Goal: Task Accomplishment & Management: Use online tool/utility

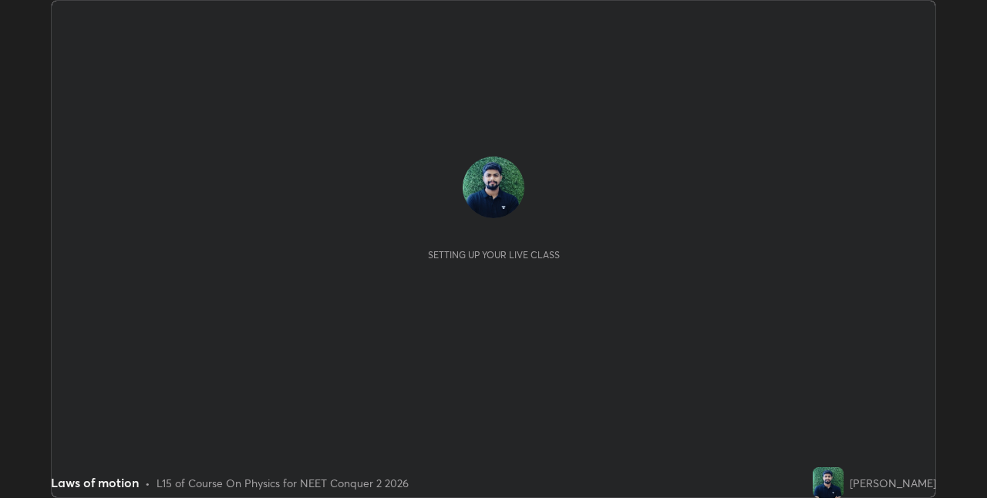
scroll to position [498, 987]
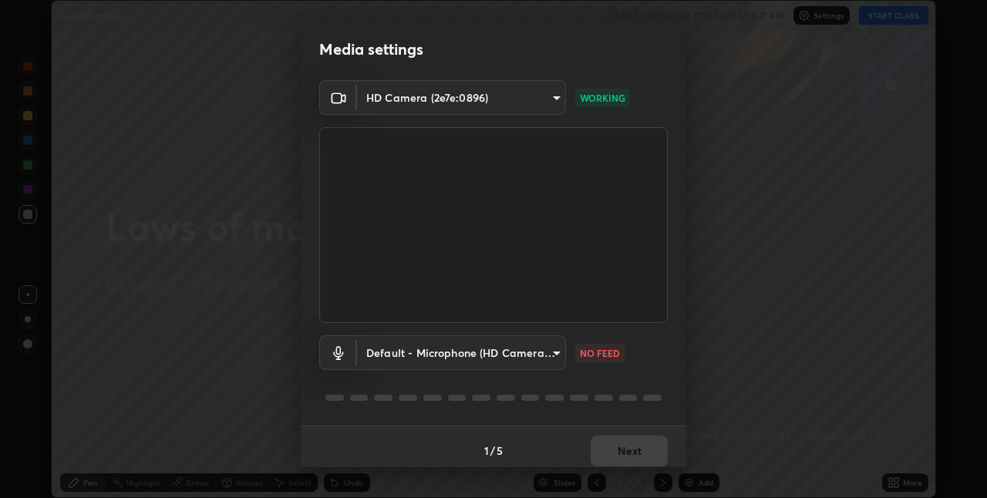
click at [512, 353] on body "Erase all Laws of motion WAS SCHEDULED TO START AT 3:21 PM Settings START CLASS…" at bounding box center [493, 249] width 987 height 498
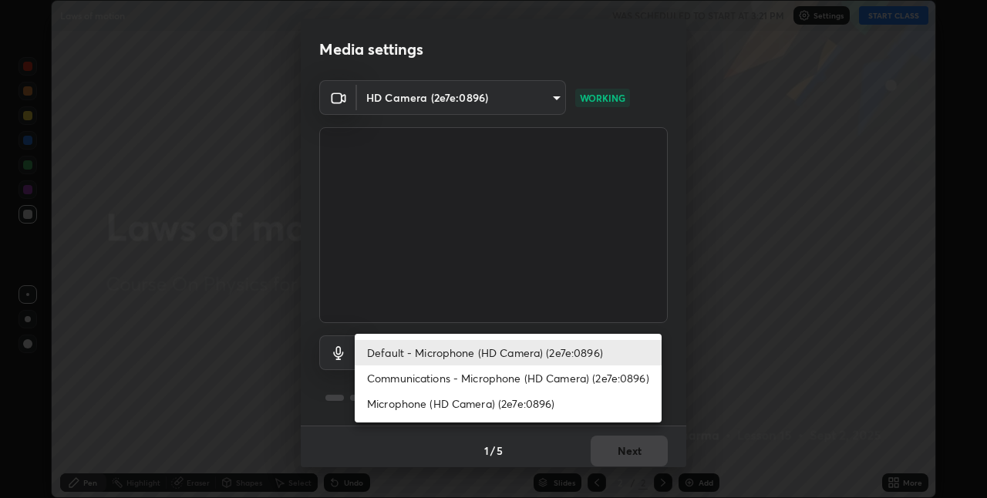
click at [467, 380] on li "Communications - Microphone (HD Camera) (2e7e:0896)" at bounding box center [508, 378] width 307 height 25
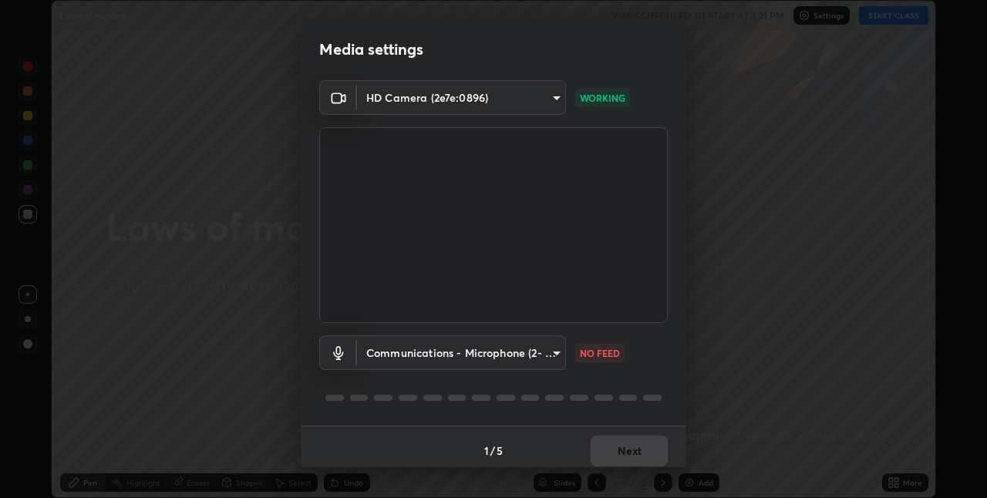
click at [413, 359] on body "Erase all Laws of motion WAS SCHEDULED TO START AT 3:21 PM Settings START CLASS…" at bounding box center [493, 249] width 987 height 498
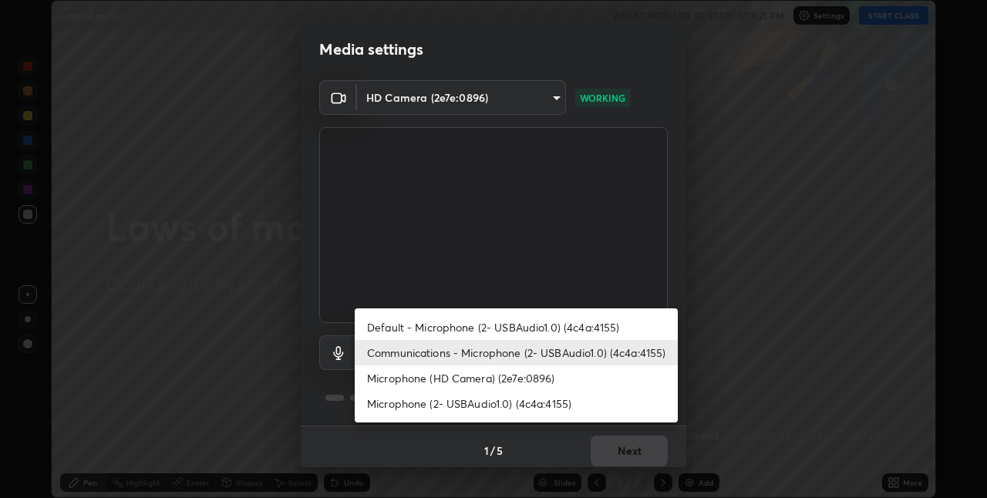
click at [435, 381] on li "Microphone (HD Camera) (2e7e:0896)" at bounding box center [516, 378] width 323 height 25
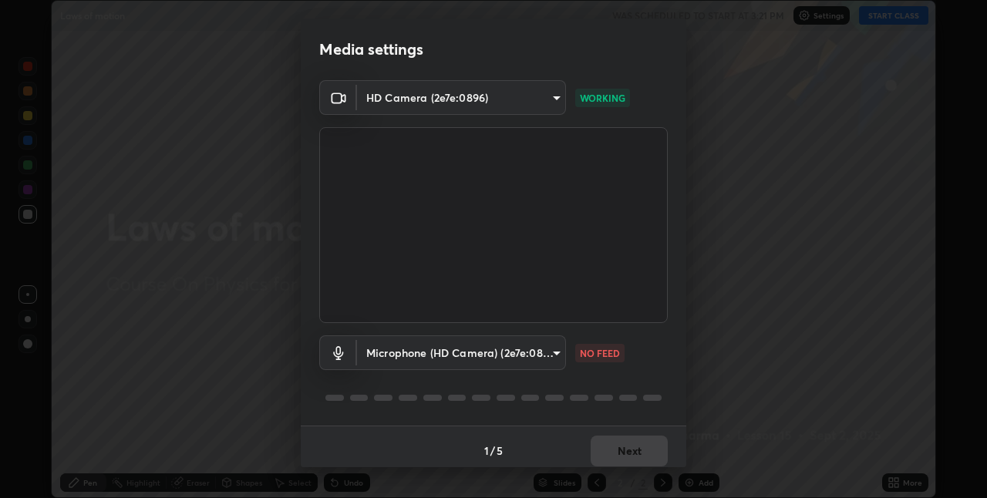
click at [548, 364] on body "Erase all Laws of motion WAS SCHEDULED TO START AT 3:21 PM Settings START CLASS…" at bounding box center [493, 249] width 987 height 498
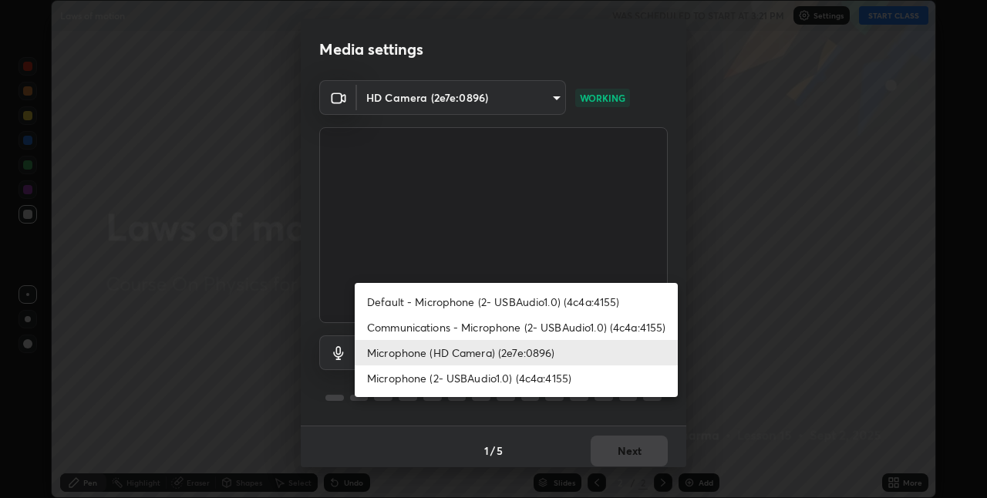
click at [574, 332] on li "Communications - Microphone (2- USBAudio1.0) (4c4a:4155)" at bounding box center [516, 327] width 323 height 25
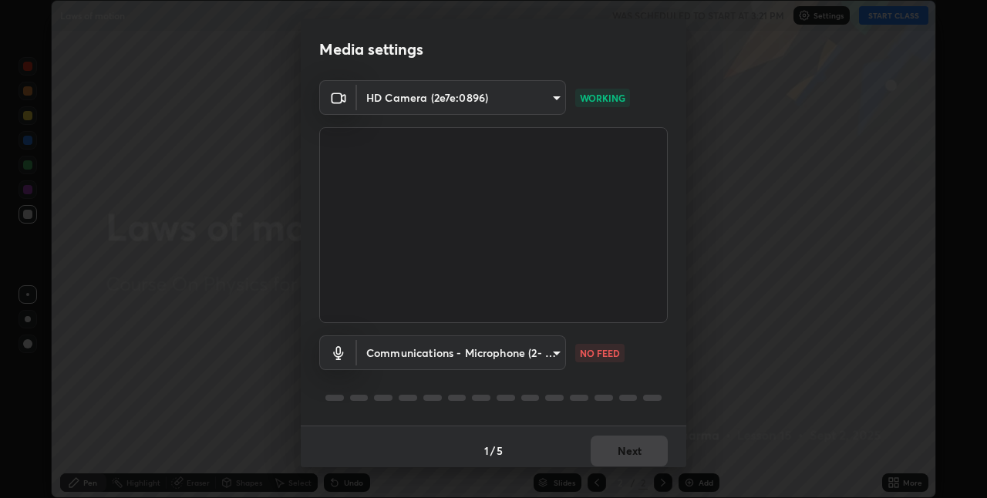
type input "communications"
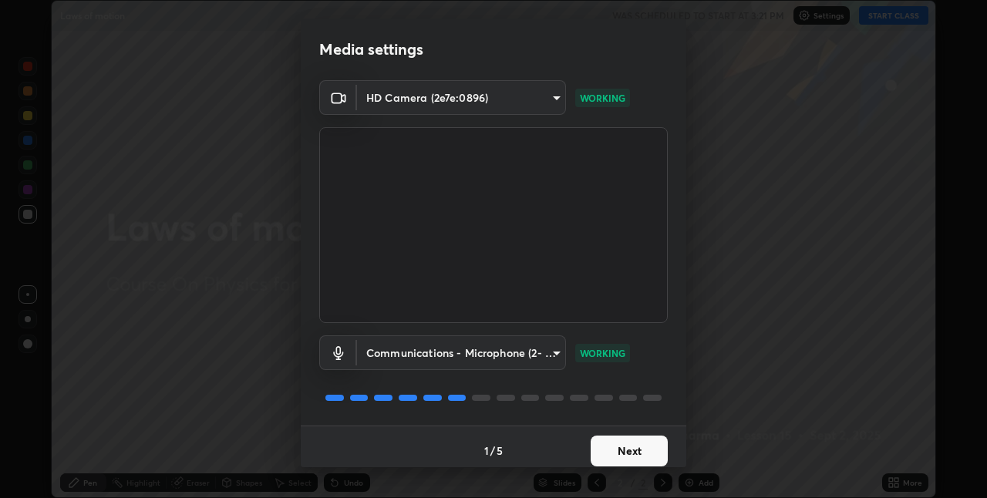
click at [625, 457] on button "Next" at bounding box center [629, 451] width 77 height 31
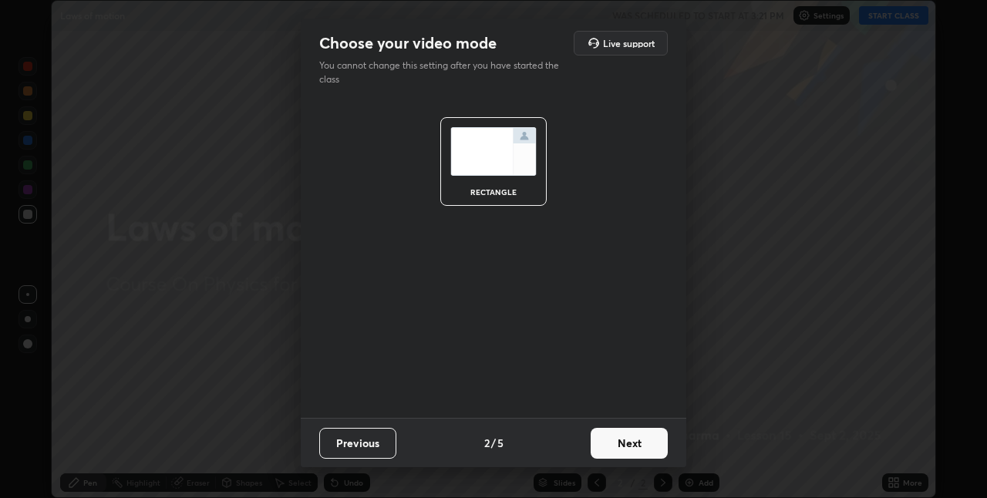
click at [632, 453] on button "Next" at bounding box center [629, 443] width 77 height 31
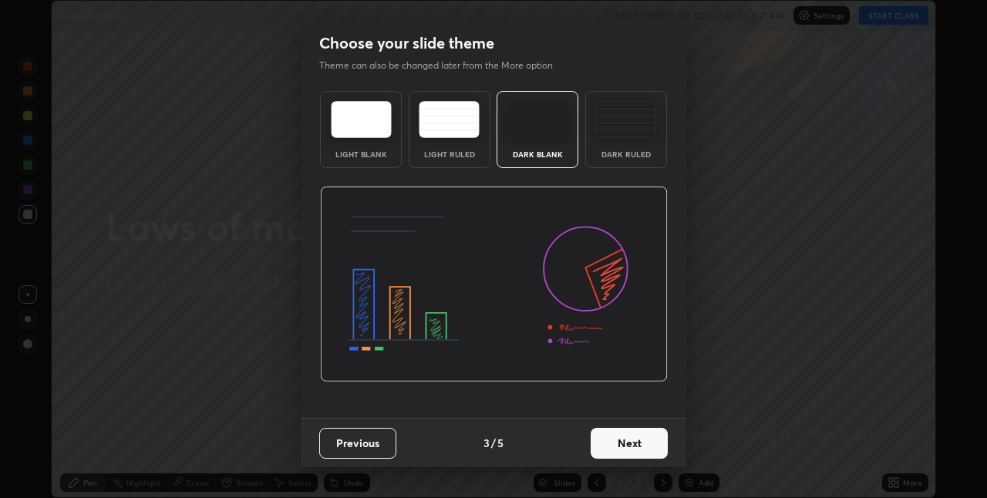
click at [636, 153] on div "Dark Ruled" at bounding box center [626, 154] width 62 height 8
click at [616, 456] on button "Next" at bounding box center [629, 443] width 77 height 31
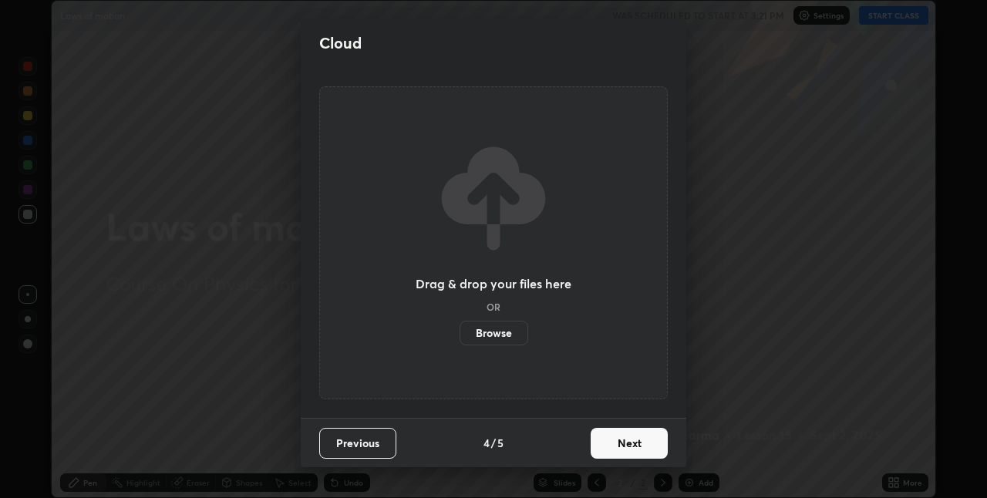
click at [629, 444] on button "Next" at bounding box center [629, 443] width 77 height 31
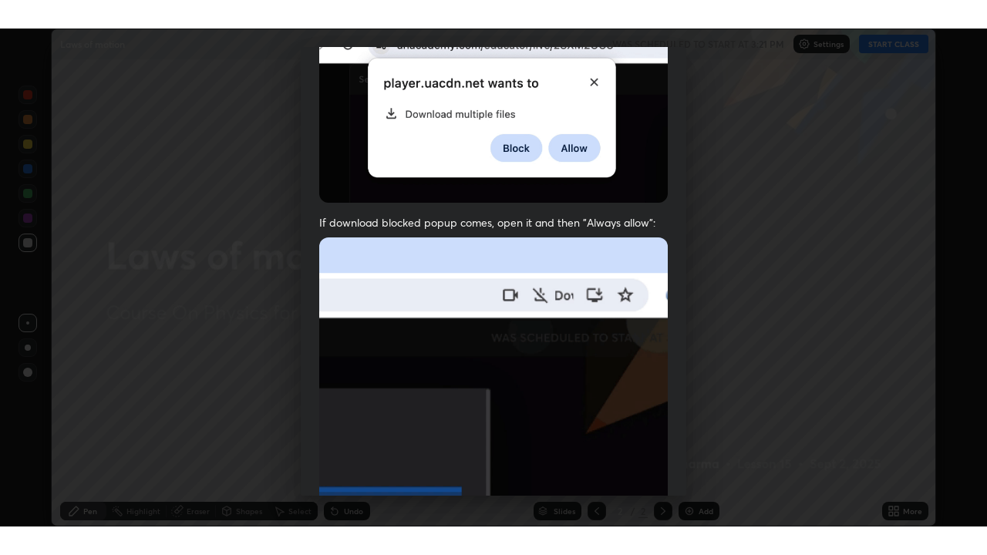
scroll to position [322, 0]
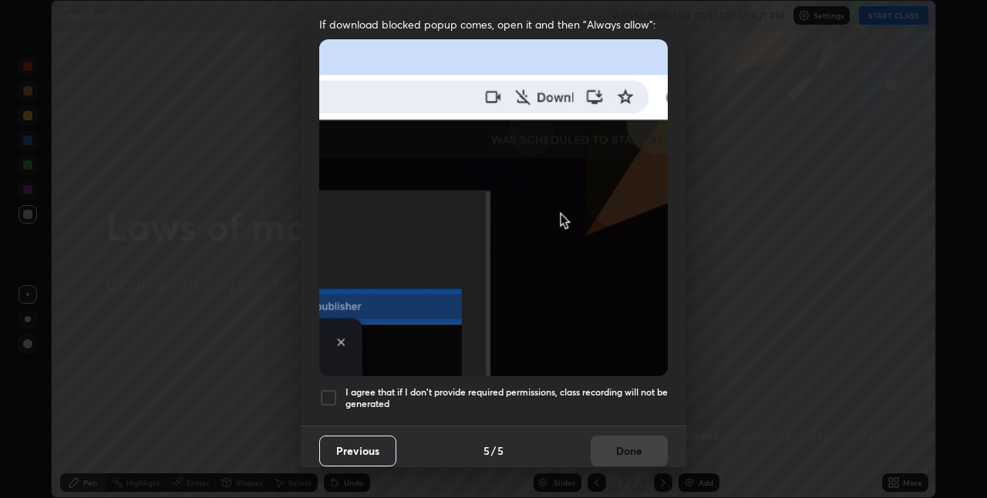
click at [339, 389] on div "I agree that if I don't provide required permissions, class recording will not …" at bounding box center [493, 398] width 349 height 19
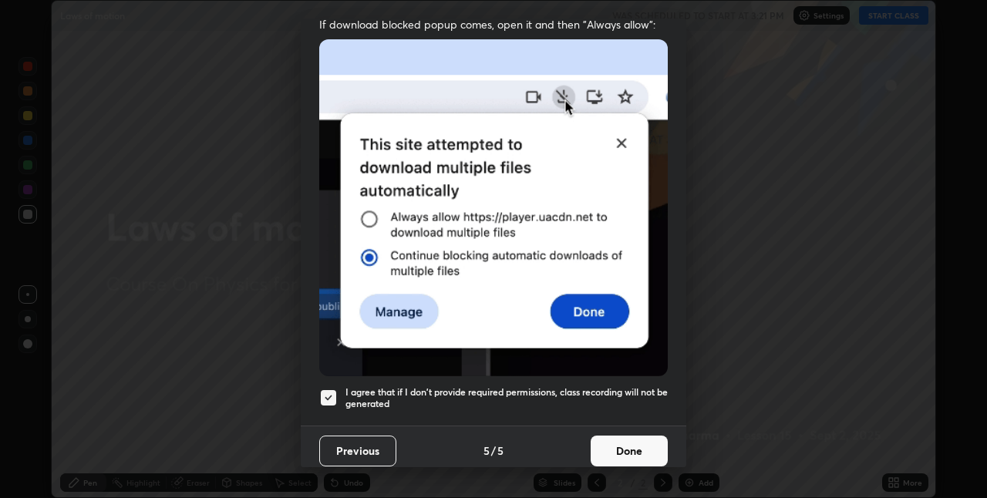
click at [617, 447] on button "Done" at bounding box center [629, 451] width 77 height 31
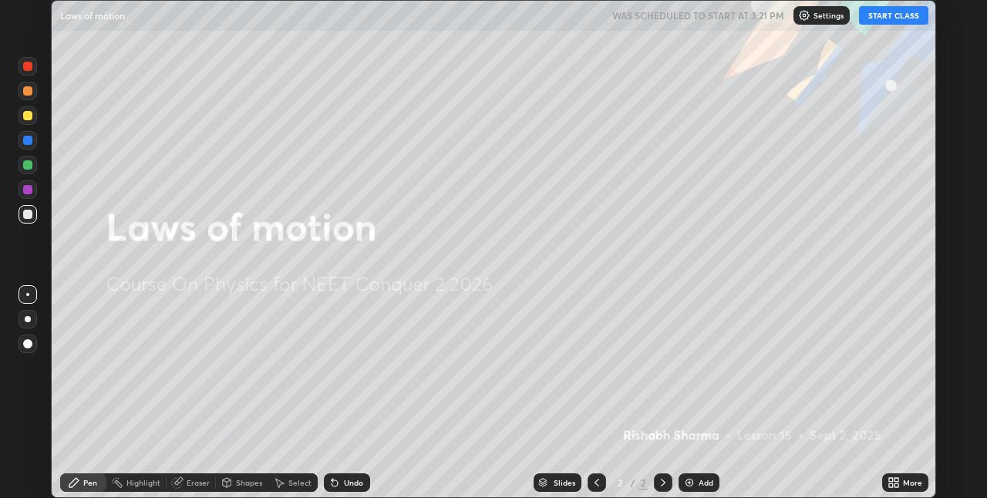
click at [905, 487] on div "More" at bounding box center [912, 483] width 19 height 8
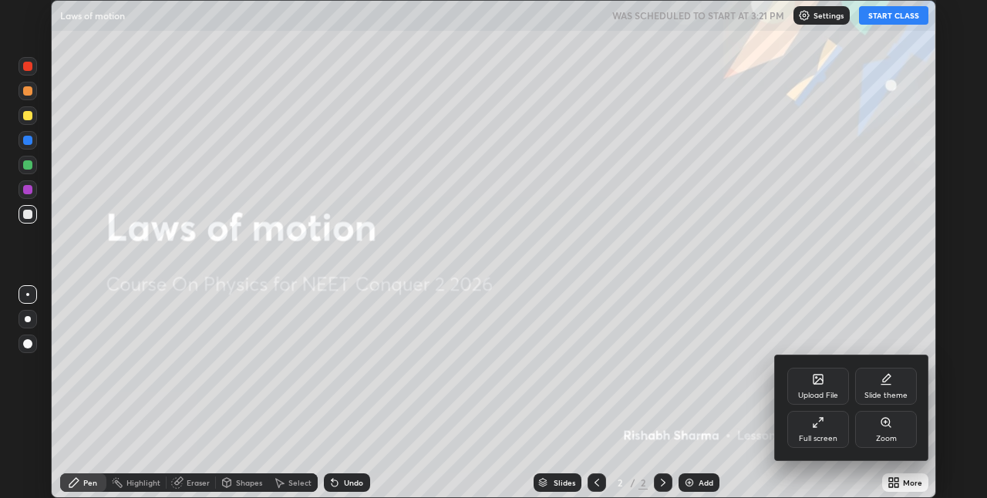
click at [823, 431] on div "Full screen" at bounding box center [819, 429] width 62 height 37
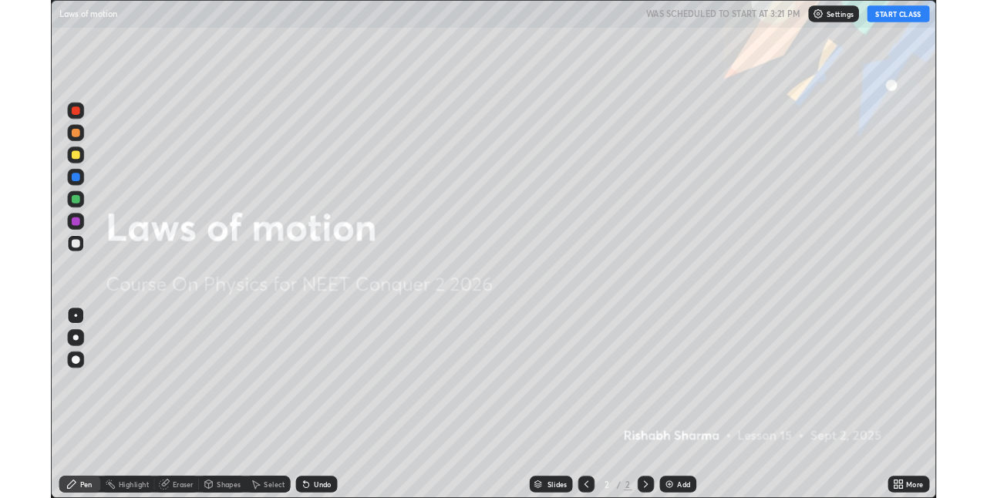
scroll to position [555, 987]
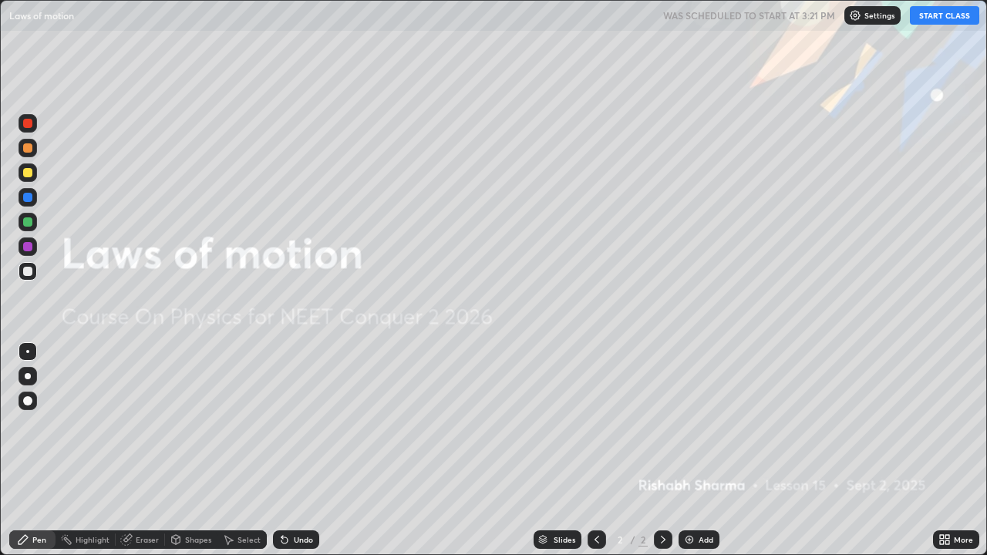
click at [949, 19] on button "START CLASS" at bounding box center [944, 15] width 69 height 19
click at [710, 498] on div "Add" at bounding box center [699, 540] width 41 height 19
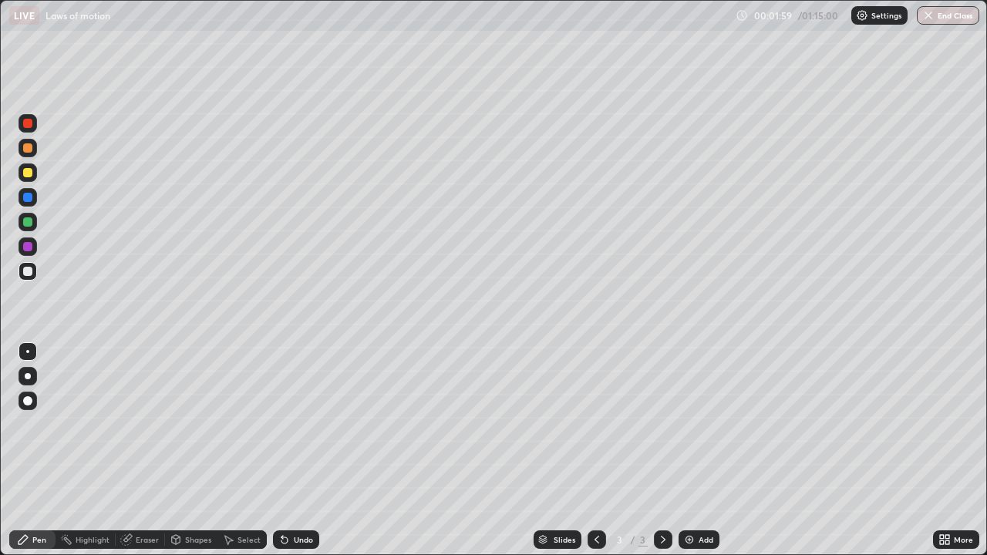
click at [191, 498] on div "Shapes" at bounding box center [191, 540] width 52 height 19
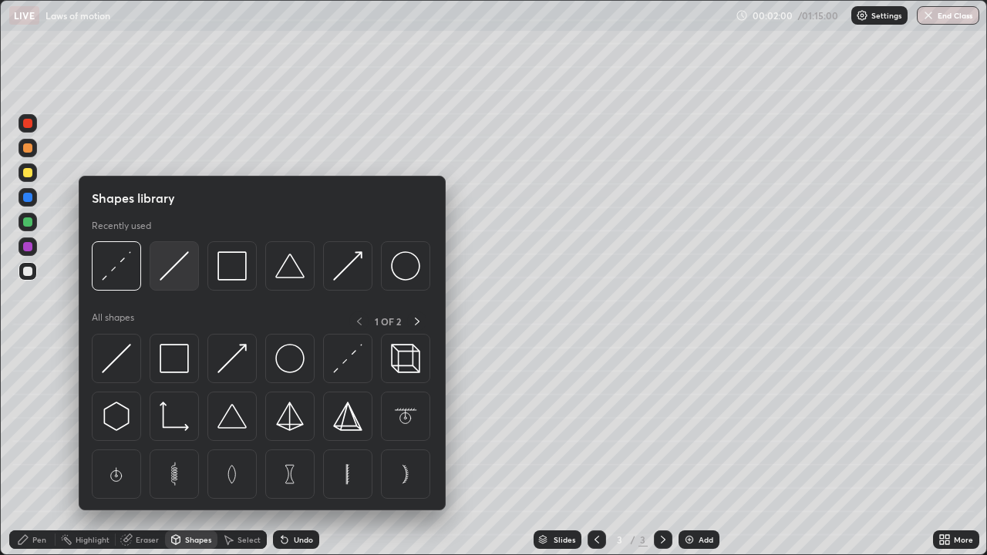
click at [179, 288] on div at bounding box center [174, 265] width 49 height 49
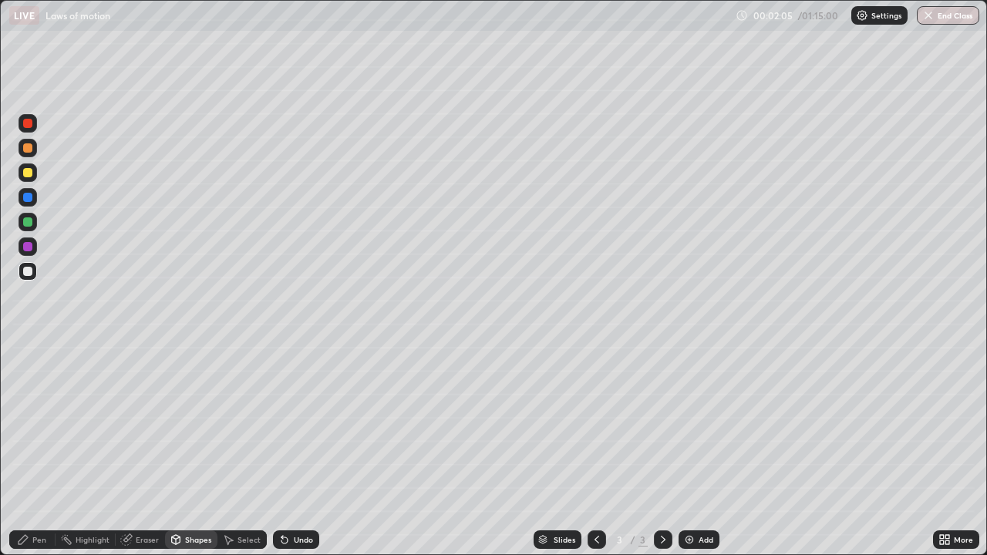
click at [45, 498] on div "Pen" at bounding box center [39, 540] width 14 height 8
click at [29, 172] on div at bounding box center [27, 172] width 9 height 9
click at [161, 498] on div "Eraser" at bounding box center [140, 540] width 49 height 19
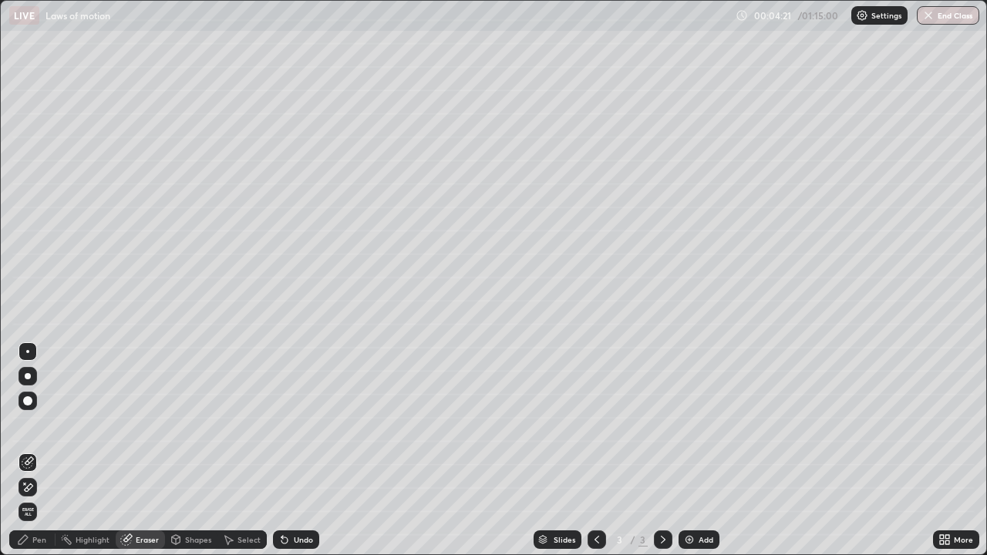
click at [30, 487] on icon at bounding box center [28, 487] width 12 height 13
click at [45, 498] on div "Pen" at bounding box center [39, 540] width 14 height 8
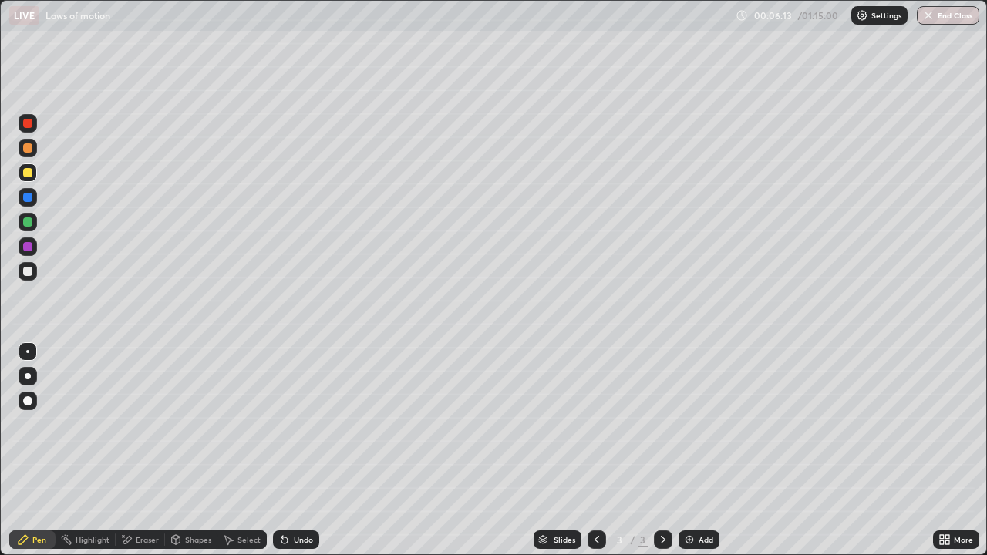
click at [697, 498] on div "Add" at bounding box center [699, 540] width 41 height 19
click at [26, 273] on div at bounding box center [27, 271] width 9 height 9
click at [197, 498] on div "Shapes" at bounding box center [198, 540] width 26 height 8
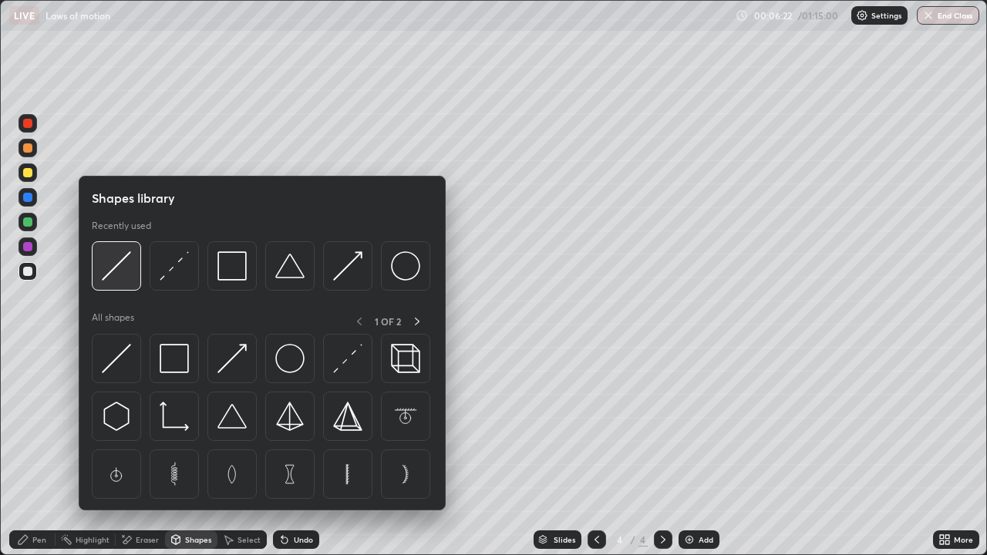
click at [130, 274] on img at bounding box center [116, 265] width 29 height 29
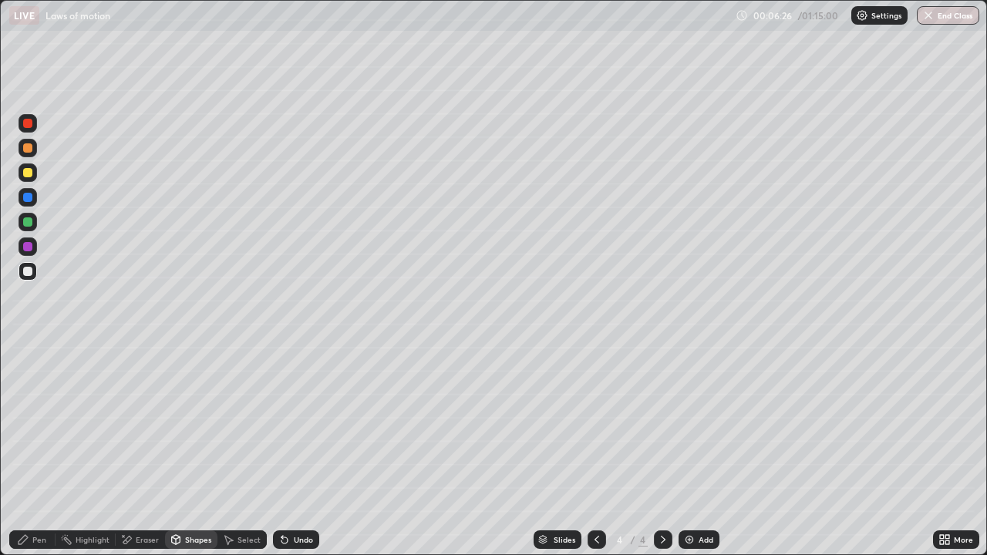
click at [197, 498] on div "Shapes" at bounding box center [198, 540] width 26 height 8
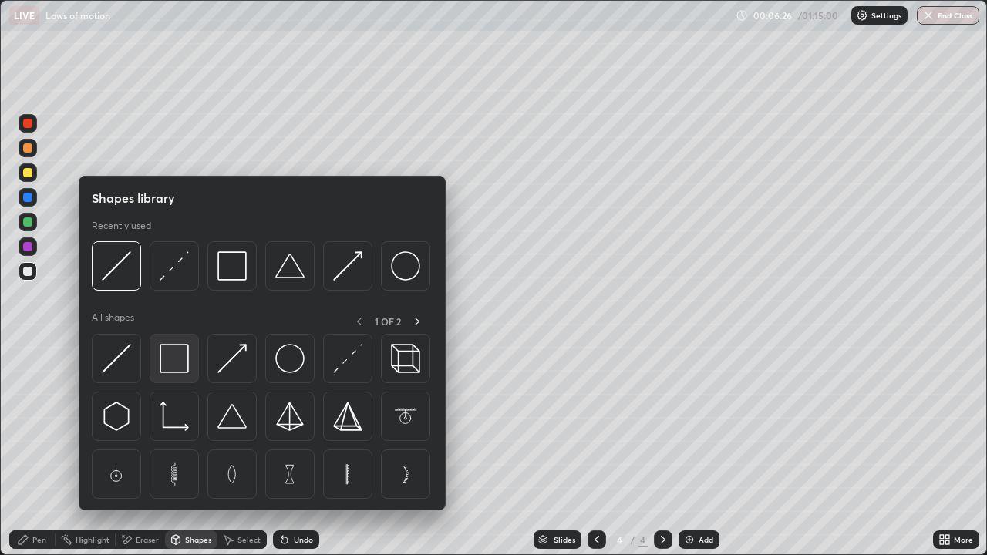
click at [180, 358] on img at bounding box center [174, 358] width 29 height 29
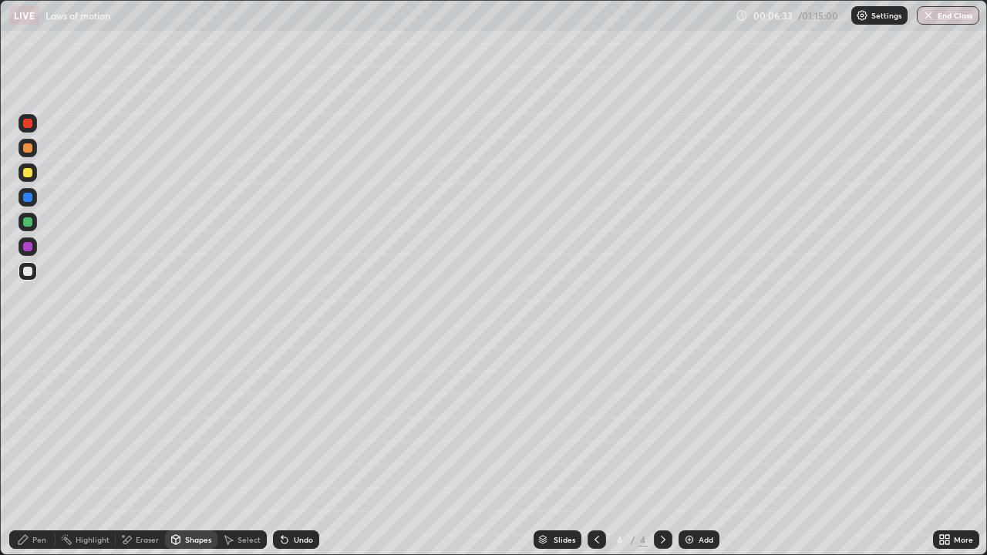
click at [299, 498] on div "Undo" at bounding box center [296, 540] width 46 height 19
click at [42, 498] on div "Pen" at bounding box center [39, 540] width 14 height 8
click at [32, 175] on div at bounding box center [27, 172] width 9 height 9
click at [687, 498] on img at bounding box center [689, 540] width 12 height 12
click at [31, 275] on div at bounding box center [27, 271] width 9 height 9
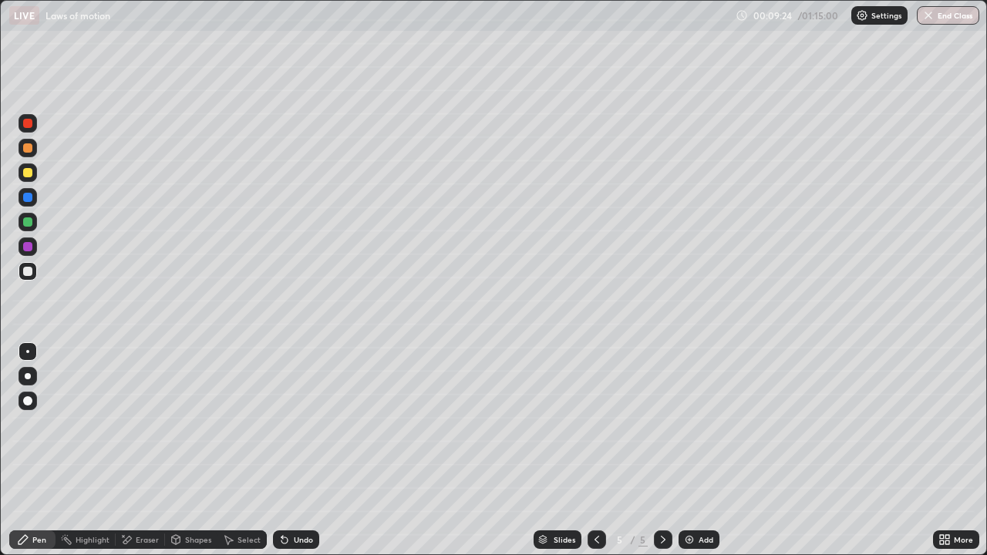
click at [288, 498] on icon at bounding box center [284, 540] width 12 height 12
click at [298, 498] on div "Undo" at bounding box center [296, 540] width 46 height 19
click at [197, 498] on div "Shapes" at bounding box center [198, 540] width 26 height 8
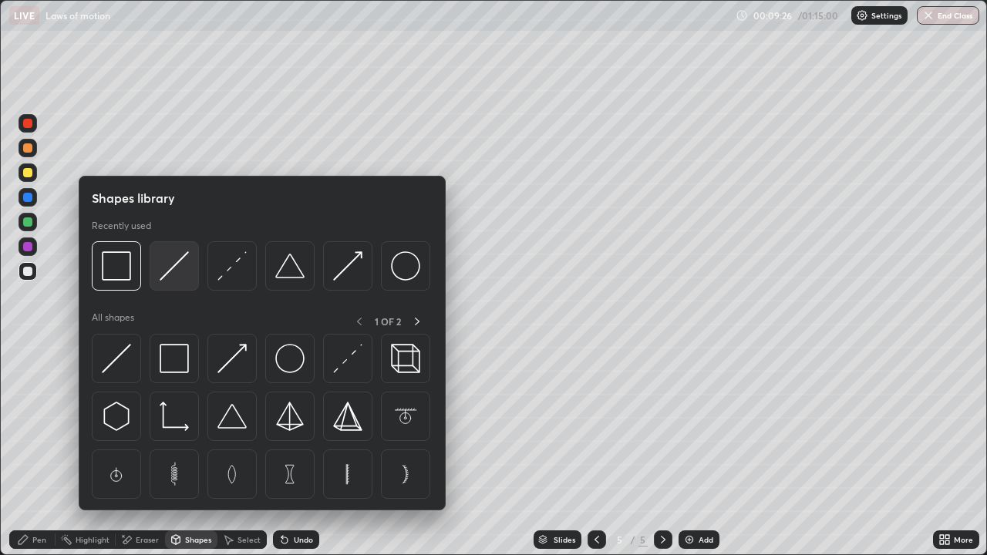
click at [188, 277] on img at bounding box center [174, 265] width 29 height 29
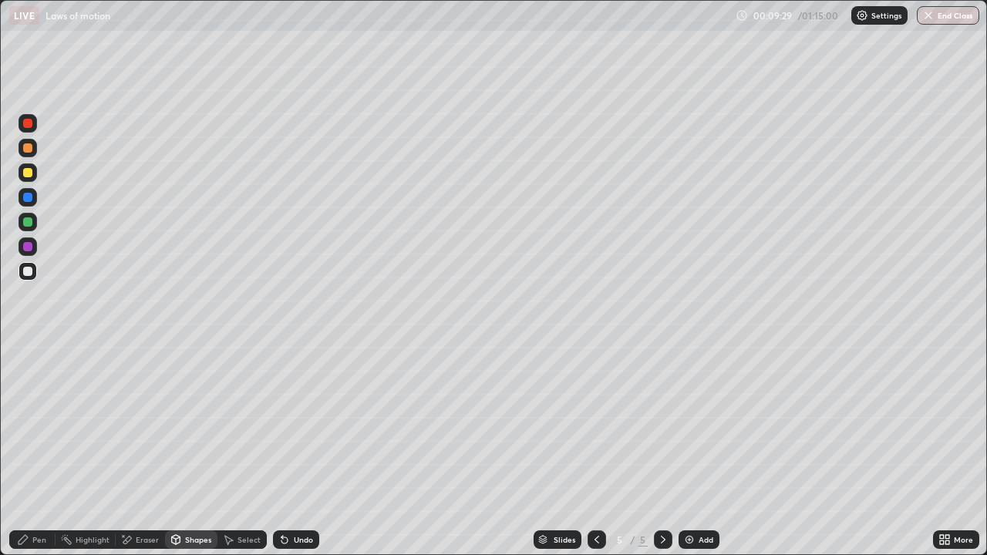
click at [46, 498] on div "Pen" at bounding box center [32, 540] width 46 height 19
click at [28, 174] on div at bounding box center [27, 172] width 9 height 9
click at [28, 226] on div at bounding box center [27, 222] width 9 height 9
click at [29, 275] on div at bounding box center [27, 271] width 9 height 9
click at [141, 498] on div "Eraser" at bounding box center [147, 540] width 23 height 8
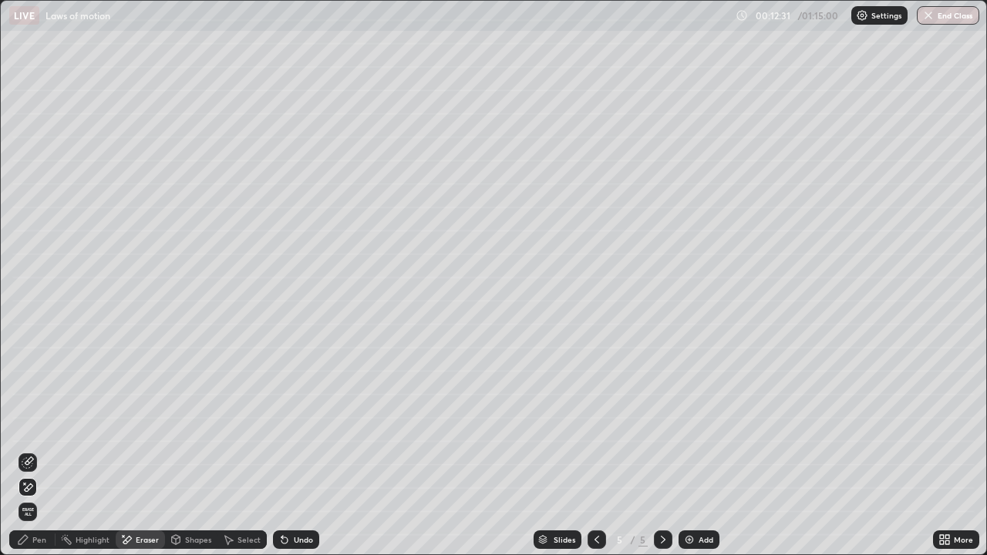
click at [290, 498] on div "Undo" at bounding box center [296, 540] width 46 height 19
click at [298, 498] on div "Undo" at bounding box center [303, 540] width 19 height 8
click at [297, 498] on div "Undo" at bounding box center [303, 540] width 19 height 8
click at [288, 498] on icon at bounding box center [284, 540] width 12 height 12
click at [294, 498] on div "Undo" at bounding box center [303, 540] width 19 height 8
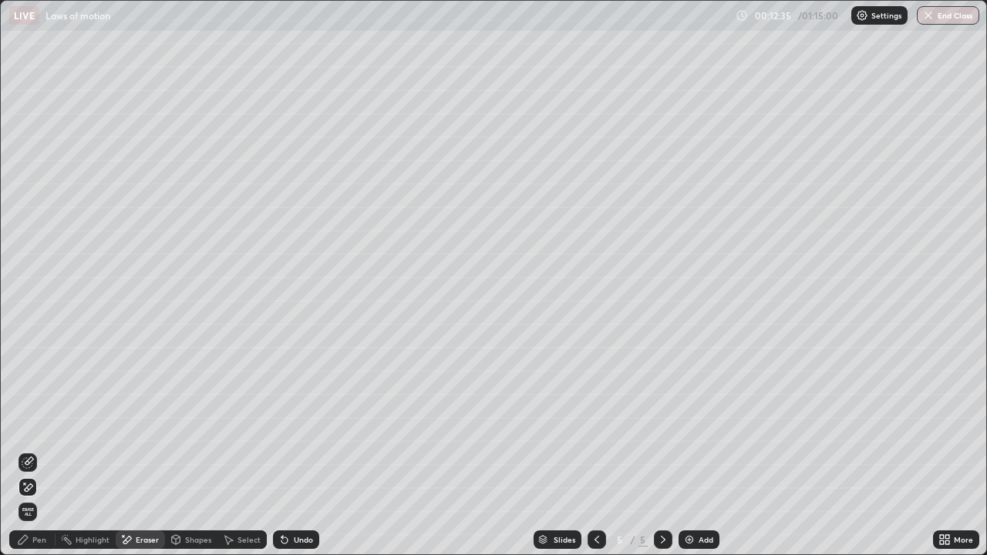
click at [294, 498] on div "Undo" at bounding box center [303, 540] width 19 height 8
click at [295, 498] on div "Undo" at bounding box center [303, 540] width 19 height 8
click at [294, 498] on div "Undo" at bounding box center [303, 540] width 19 height 8
click at [35, 467] on div at bounding box center [28, 463] width 19 height 19
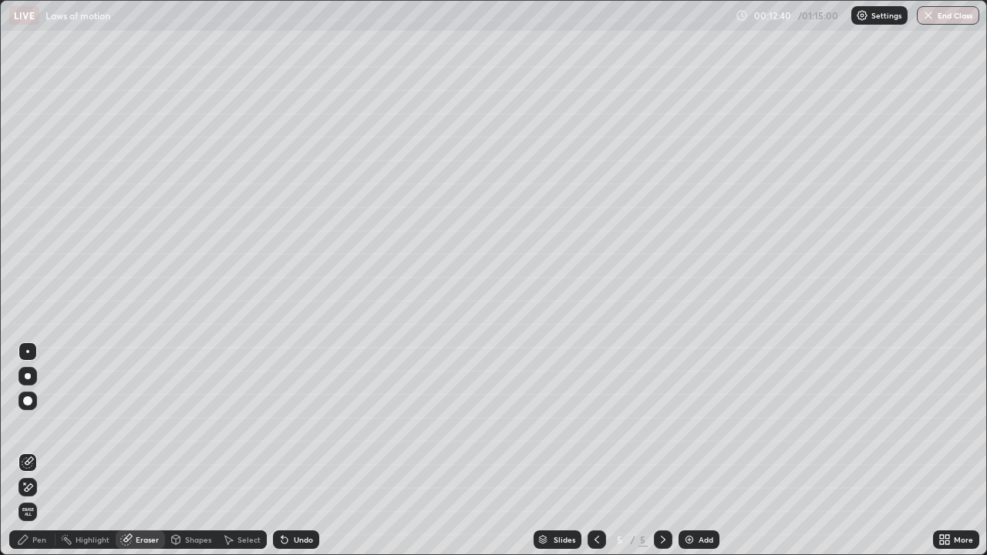
click at [41, 498] on div "Pen" at bounding box center [32, 540] width 46 height 19
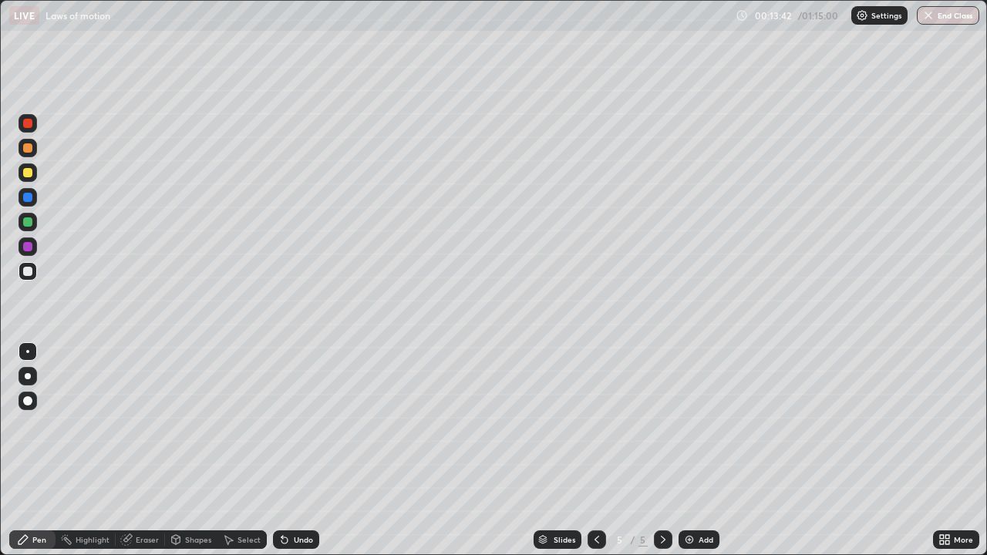
click at [695, 498] on div "Add" at bounding box center [699, 540] width 41 height 19
click at [198, 498] on div "Shapes" at bounding box center [191, 540] width 52 height 19
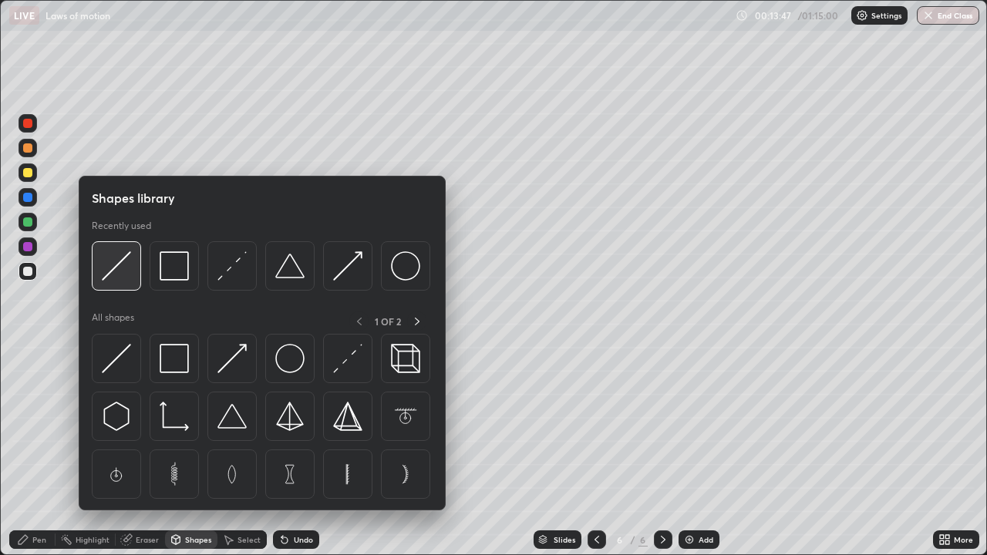
click at [133, 280] on div at bounding box center [116, 265] width 49 height 49
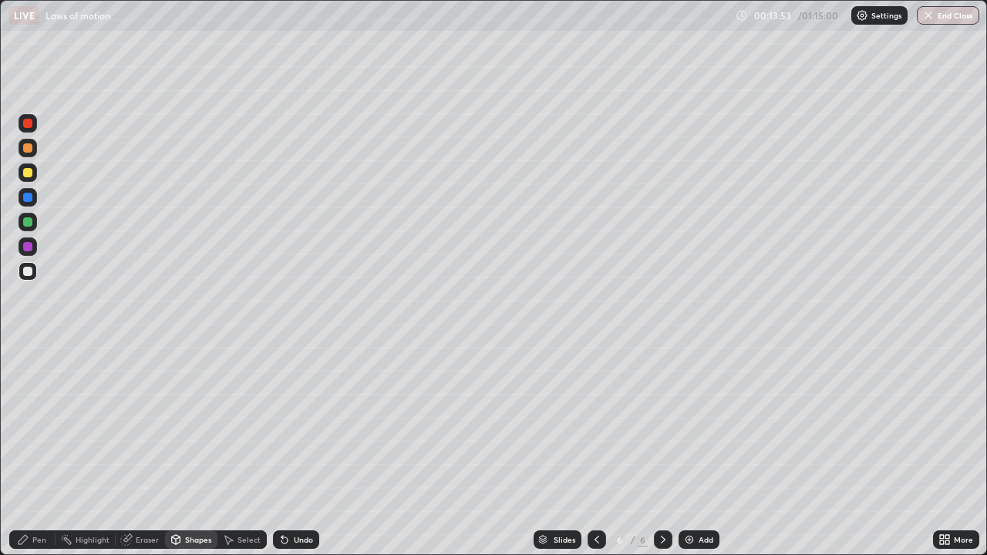
click at [191, 498] on div "Shapes" at bounding box center [198, 540] width 26 height 8
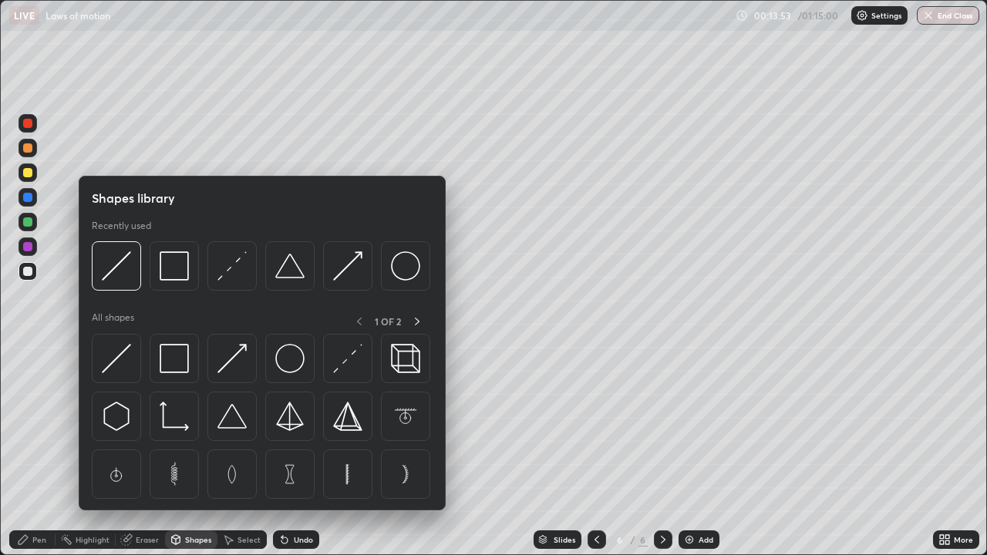
click at [48, 498] on div "Pen" at bounding box center [32, 540] width 46 height 19
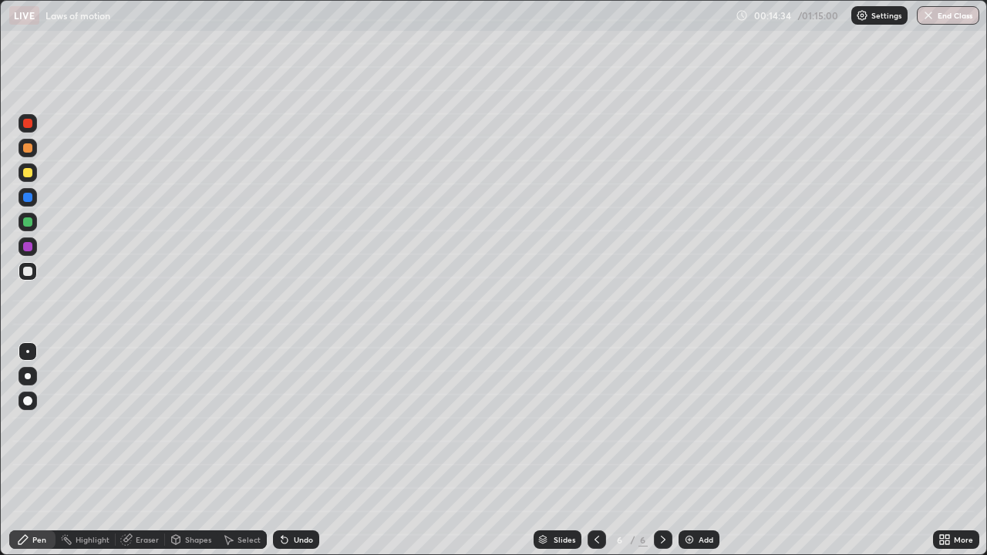
click at [700, 498] on div "Add" at bounding box center [706, 540] width 15 height 8
click at [199, 498] on div "Shapes" at bounding box center [198, 540] width 26 height 8
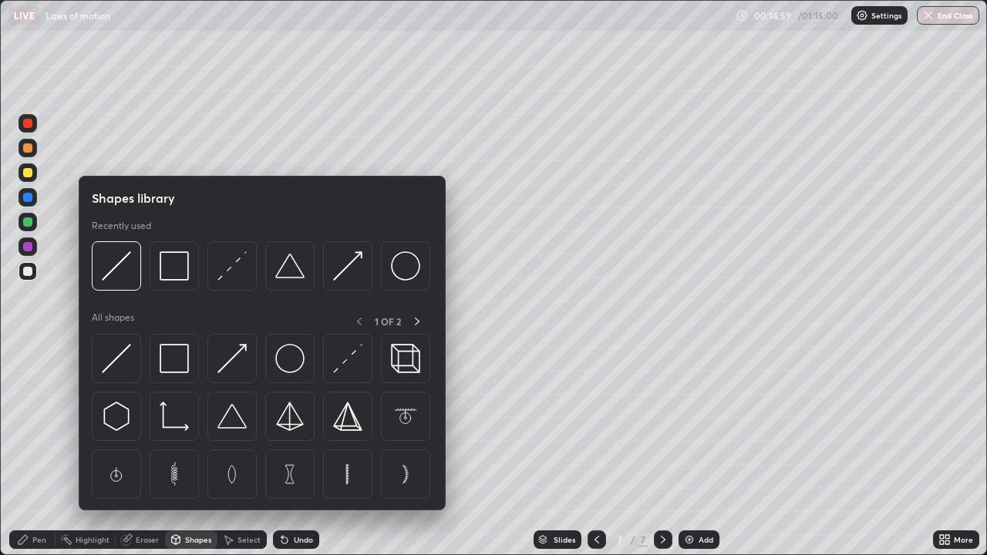
click at [46, 498] on div "Pen" at bounding box center [39, 540] width 14 height 8
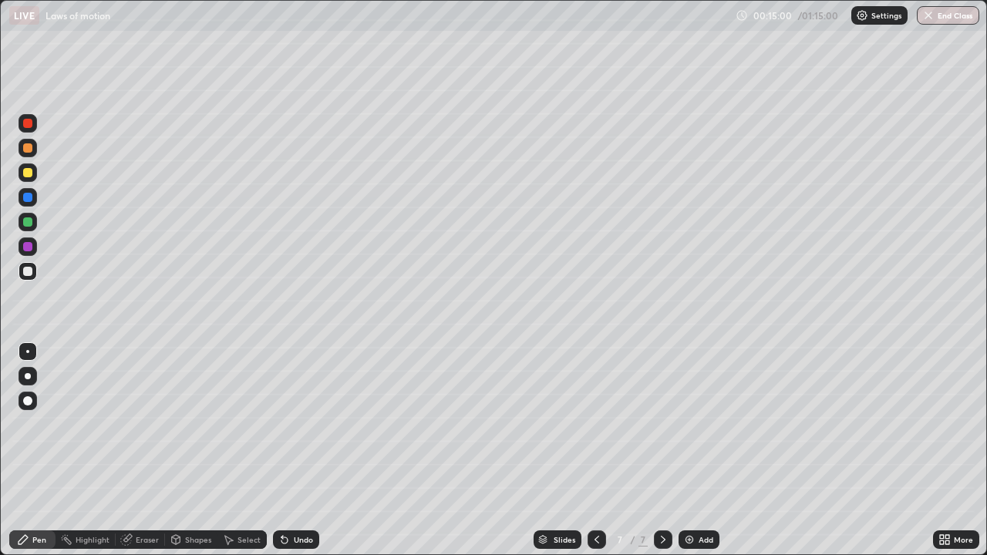
click at [29, 400] on div at bounding box center [27, 400] width 9 height 9
click at [200, 498] on div "Shapes" at bounding box center [198, 540] width 26 height 8
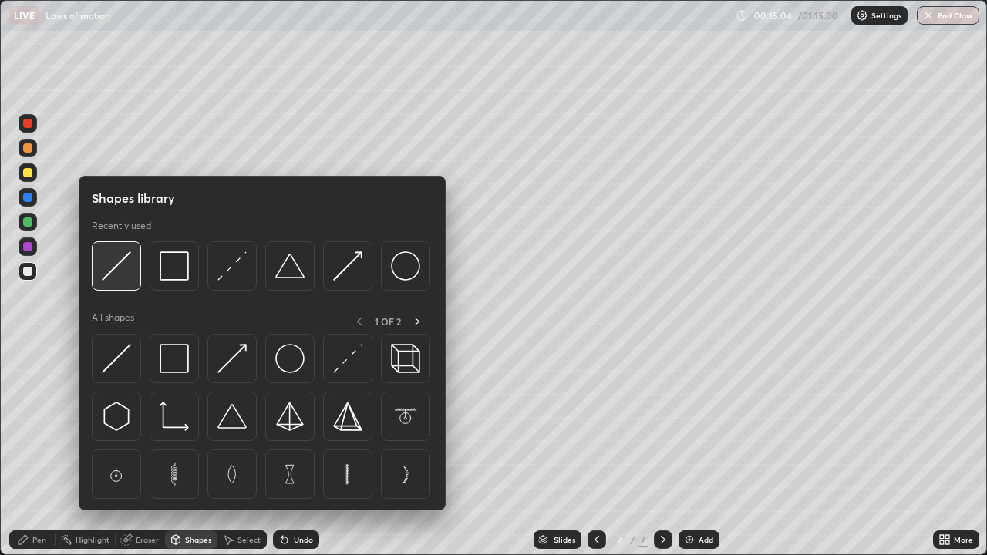
click at [128, 278] on img at bounding box center [116, 265] width 29 height 29
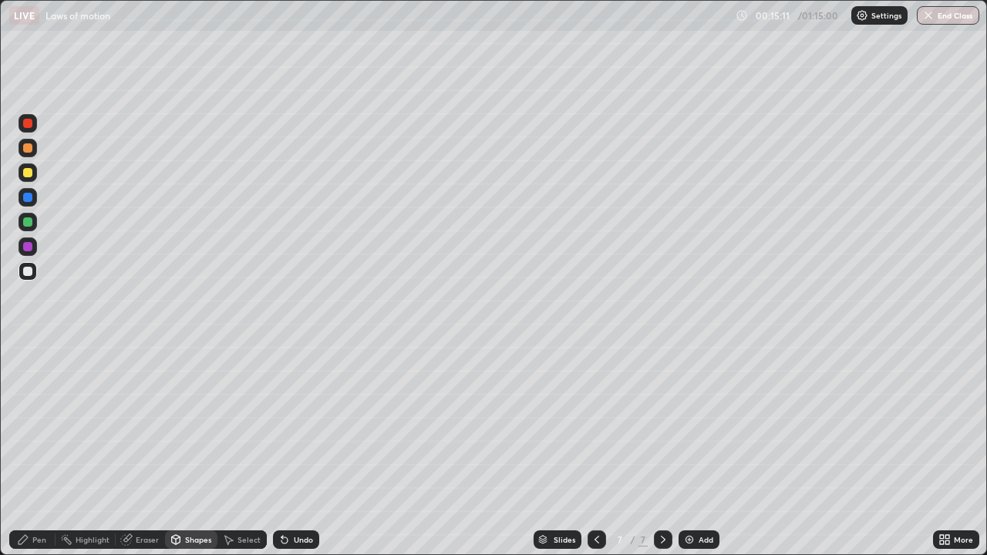
click at [35, 498] on div "Pen" at bounding box center [32, 540] width 46 height 19
click at [24, 280] on div at bounding box center [28, 271] width 19 height 19
click at [28, 352] on div at bounding box center [27, 351] width 3 height 3
click at [296, 498] on div "Undo" at bounding box center [303, 540] width 19 height 8
click at [288, 498] on icon at bounding box center [284, 540] width 12 height 12
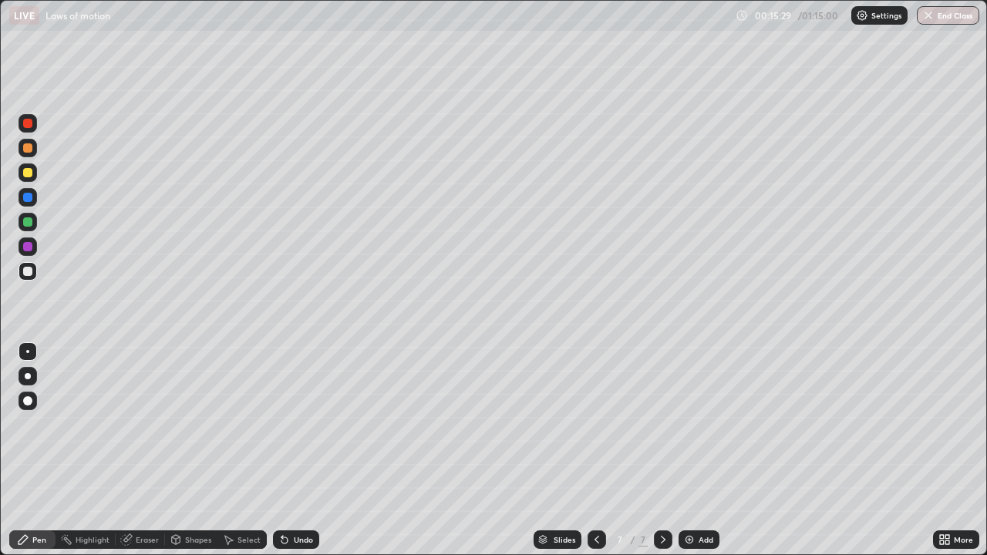
click at [284, 498] on icon at bounding box center [285, 541] width 6 height 6
click at [282, 498] on icon at bounding box center [285, 541] width 6 height 6
click at [282, 498] on div "Undo" at bounding box center [296, 540] width 46 height 19
click at [285, 498] on div "Undo" at bounding box center [296, 540] width 46 height 19
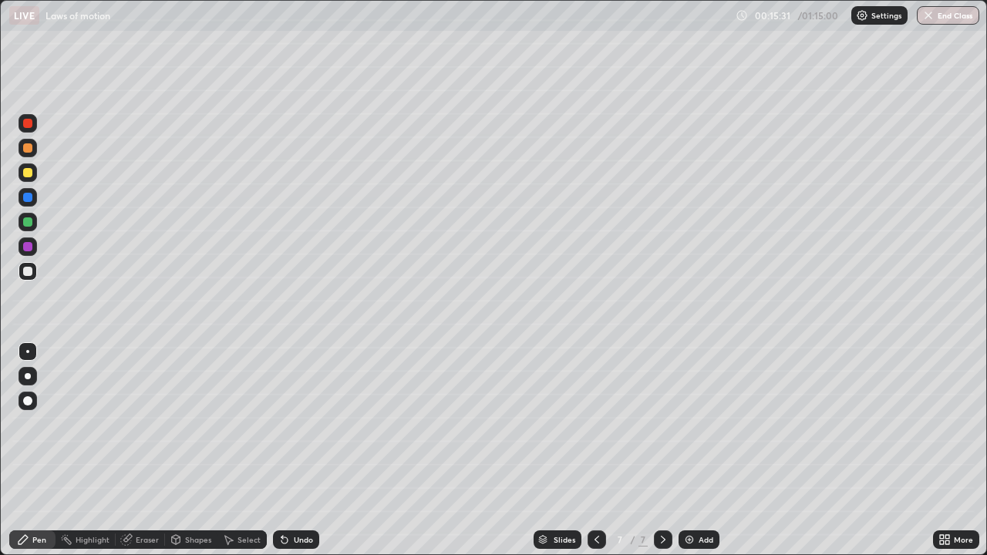
click at [283, 498] on div "Undo" at bounding box center [296, 540] width 46 height 19
click at [138, 498] on div "Eraser" at bounding box center [147, 540] width 23 height 8
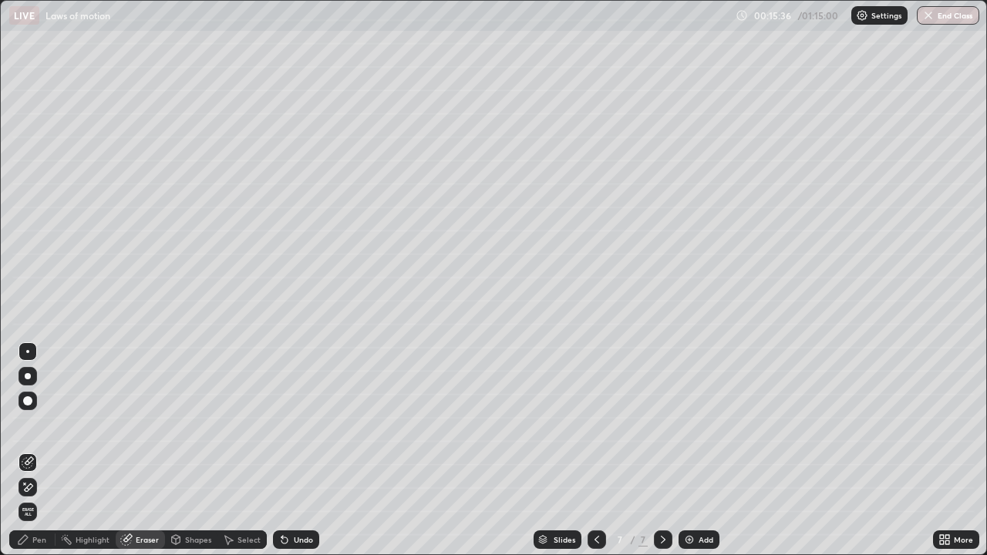
click at [183, 498] on div "Shapes" at bounding box center [191, 540] width 52 height 19
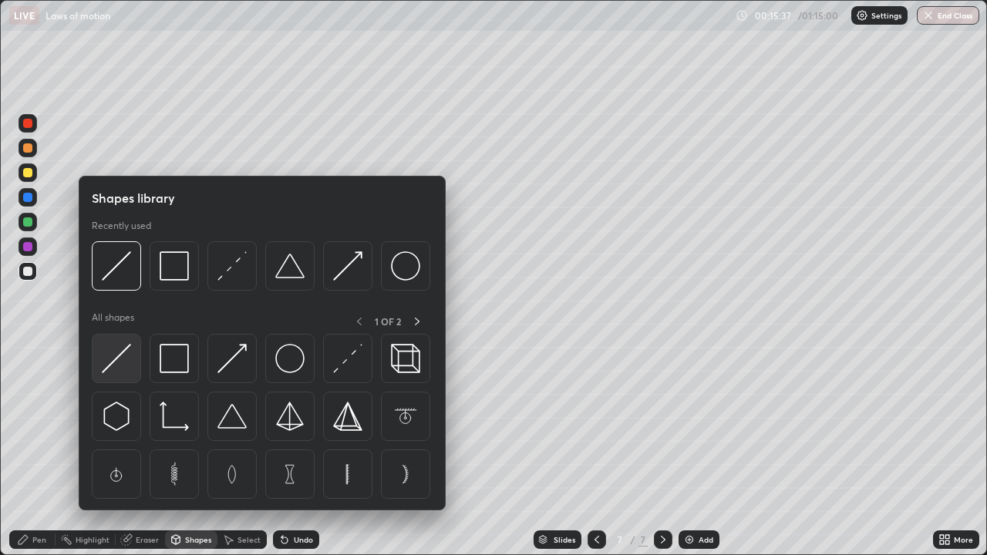
click at [123, 363] on img at bounding box center [116, 358] width 29 height 29
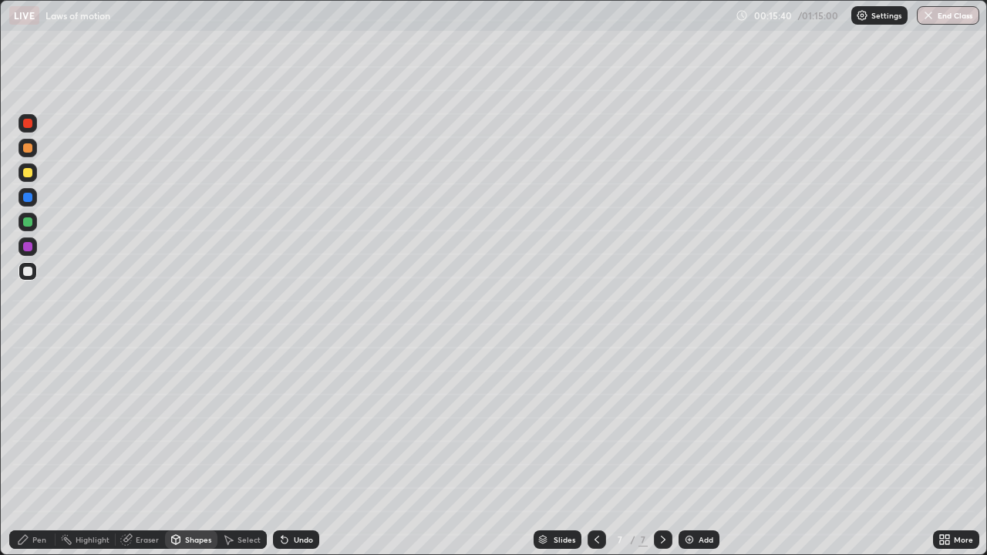
click at [32, 498] on div "Pen" at bounding box center [32, 540] width 46 height 19
click at [141, 498] on div "Eraser" at bounding box center [147, 540] width 23 height 8
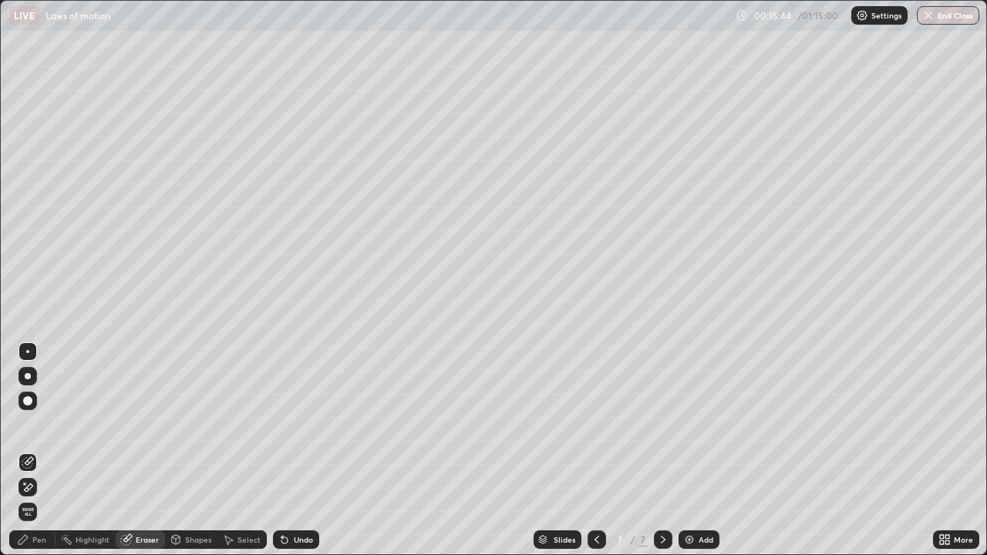
click at [36, 498] on div "Pen" at bounding box center [39, 540] width 14 height 8
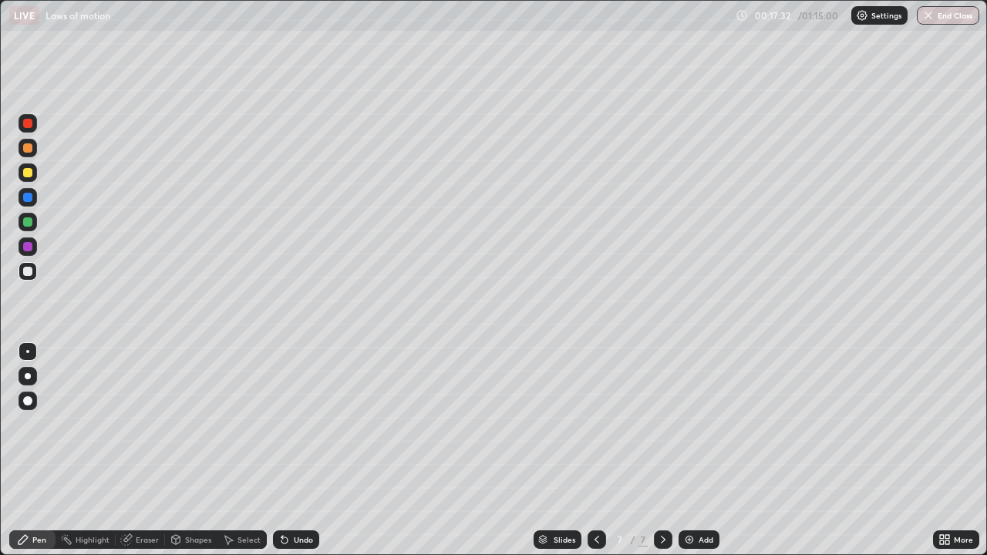
click at [34, 173] on div at bounding box center [28, 173] width 19 height 19
click at [201, 498] on div "Shapes" at bounding box center [198, 540] width 26 height 8
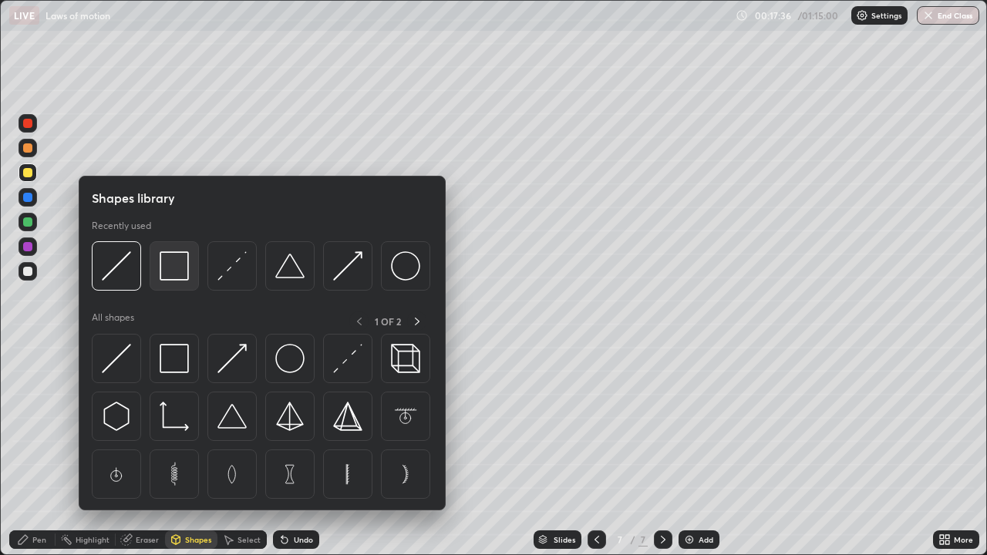
click at [180, 275] on img at bounding box center [174, 265] width 29 height 29
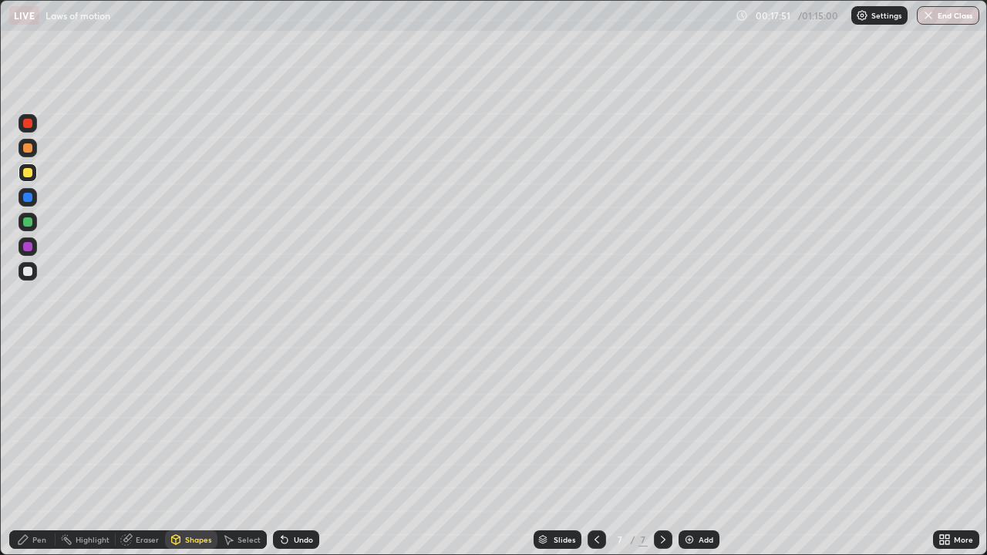
click at [48, 498] on div "Pen" at bounding box center [32, 540] width 46 height 19
click at [29, 273] on div at bounding box center [27, 271] width 9 height 9
click at [29, 173] on div at bounding box center [27, 172] width 9 height 9
click at [710, 498] on div "Add" at bounding box center [699, 540] width 41 height 19
click at [595, 498] on icon at bounding box center [597, 540] width 12 height 12
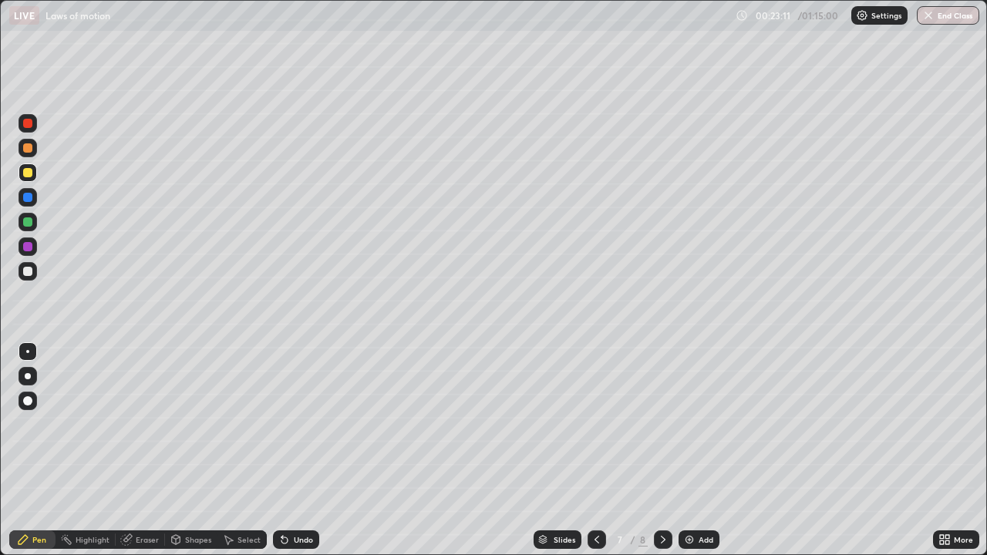
click at [595, 498] on icon at bounding box center [597, 540] width 5 height 8
click at [662, 498] on icon at bounding box center [663, 540] width 12 height 12
click at [655, 498] on div at bounding box center [663, 540] width 19 height 19
click at [593, 498] on icon at bounding box center [597, 540] width 12 height 12
click at [666, 498] on div at bounding box center [663, 540] width 19 height 19
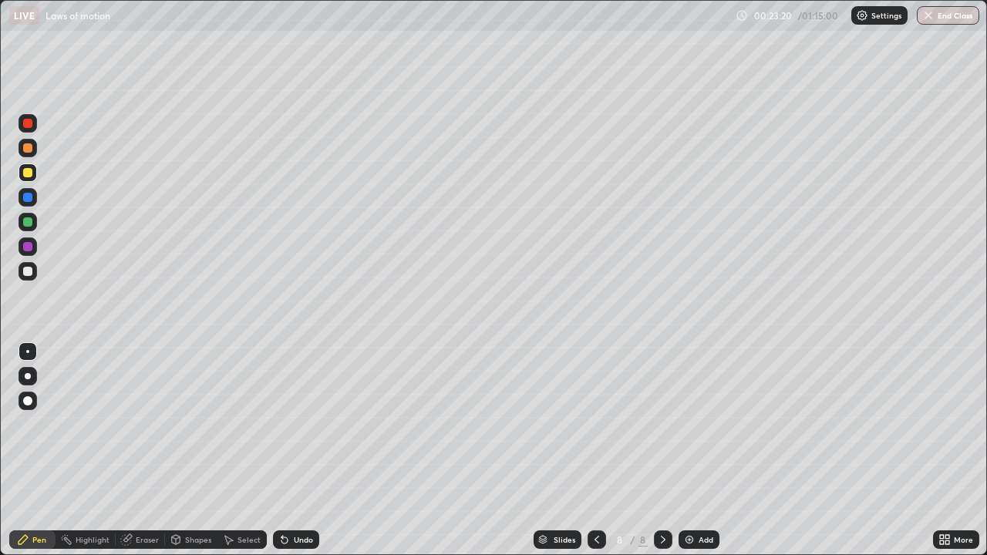
click at [35, 273] on div at bounding box center [28, 271] width 19 height 19
click at [189, 498] on div "Shapes" at bounding box center [191, 540] width 52 height 19
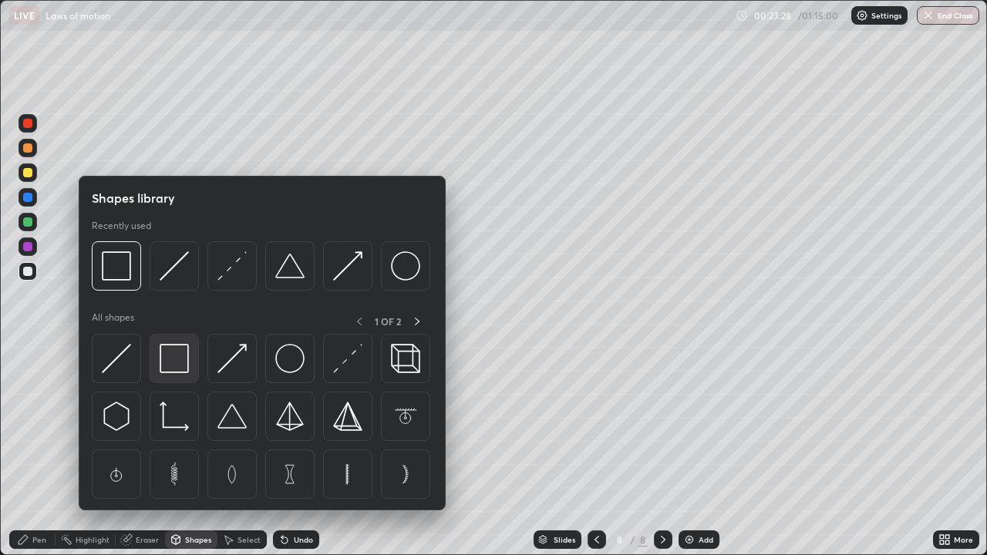
click at [177, 361] on img at bounding box center [174, 358] width 29 height 29
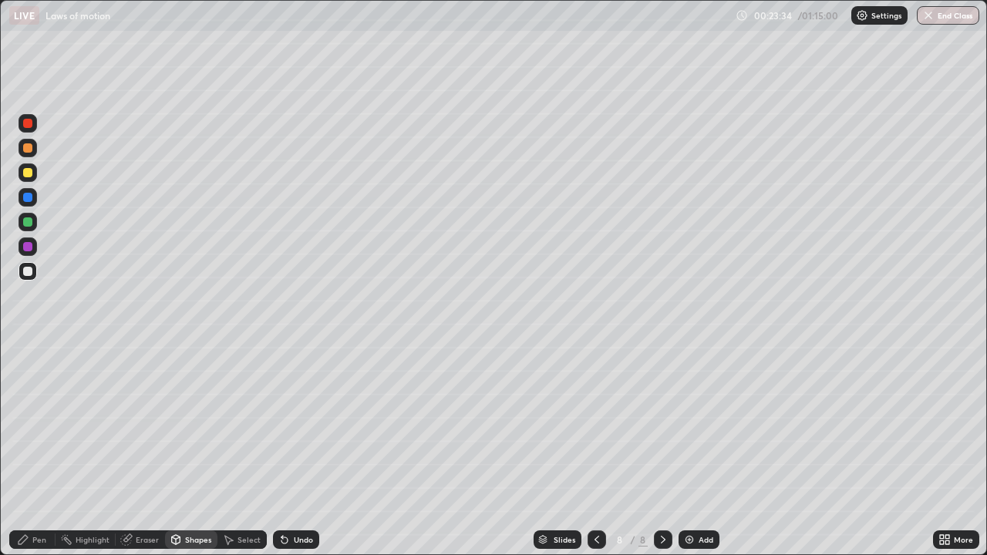
click at [41, 498] on div "Pen" at bounding box center [39, 540] width 14 height 8
click at [23, 179] on div at bounding box center [28, 173] width 19 height 19
click at [199, 498] on div "Shapes" at bounding box center [198, 540] width 26 height 8
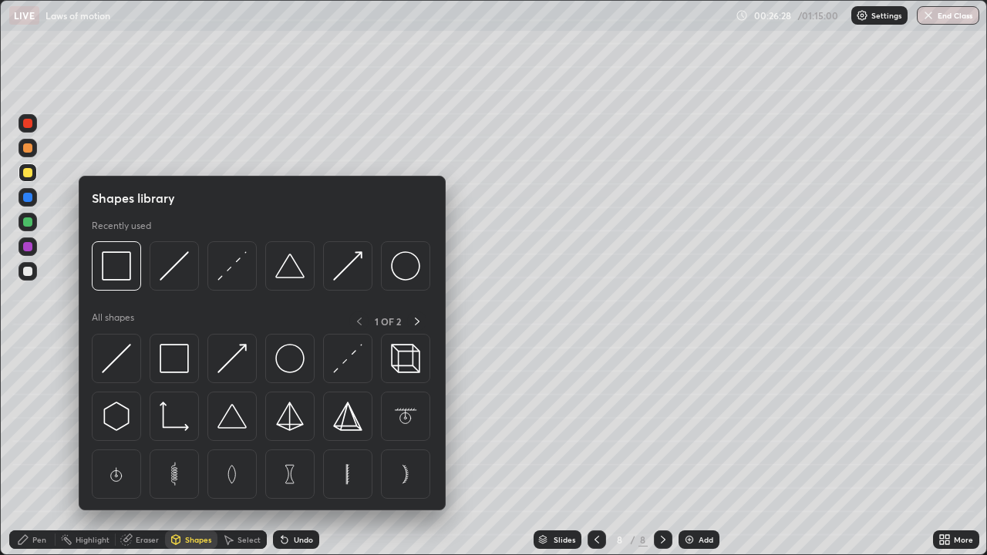
click at [201, 498] on div "Shapes" at bounding box center [198, 540] width 26 height 8
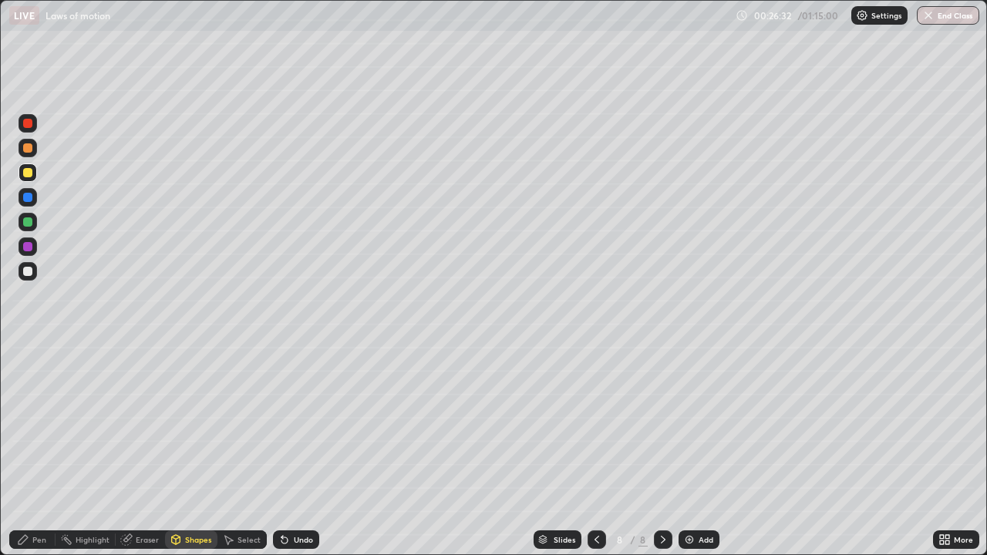
click at [41, 498] on div "Pen" at bounding box center [39, 540] width 14 height 8
click at [705, 498] on div "Add" at bounding box center [706, 540] width 15 height 8
click at [28, 275] on div at bounding box center [27, 271] width 9 height 9
click at [197, 498] on div "Shapes" at bounding box center [198, 540] width 26 height 8
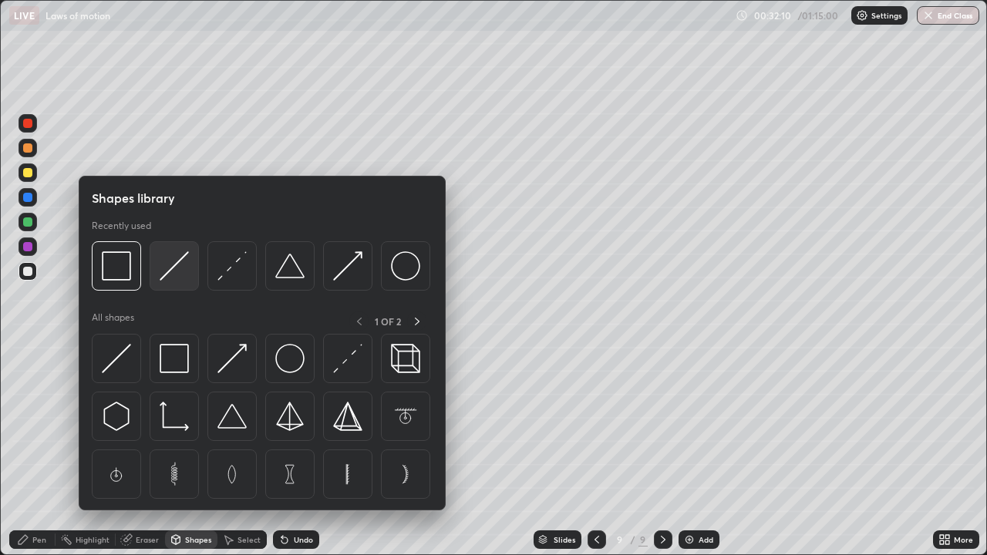
click at [194, 280] on div at bounding box center [174, 265] width 49 height 49
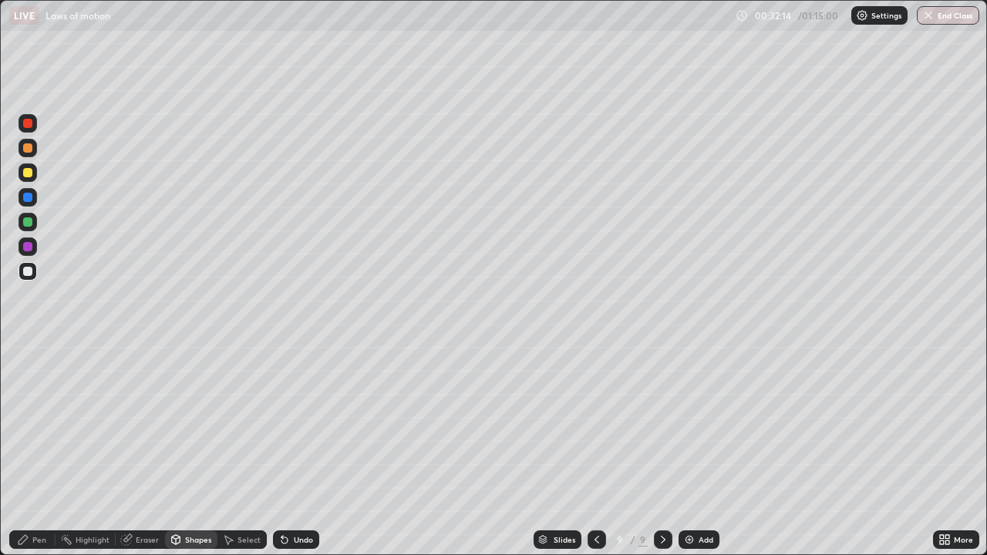
click at [192, 498] on div "Shapes" at bounding box center [198, 540] width 26 height 8
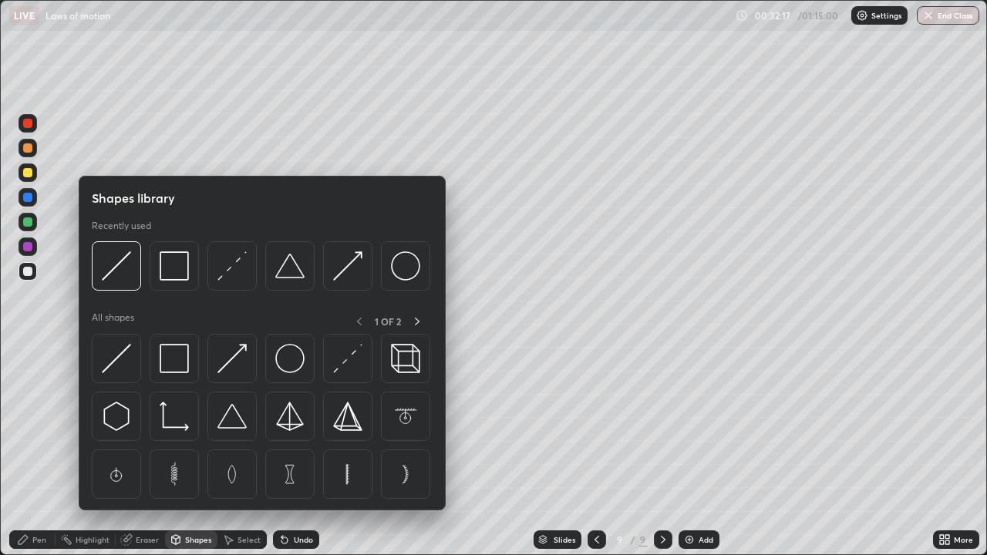
click at [52, 498] on div "Pen" at bounding box center [32, 540] width 46 height 19
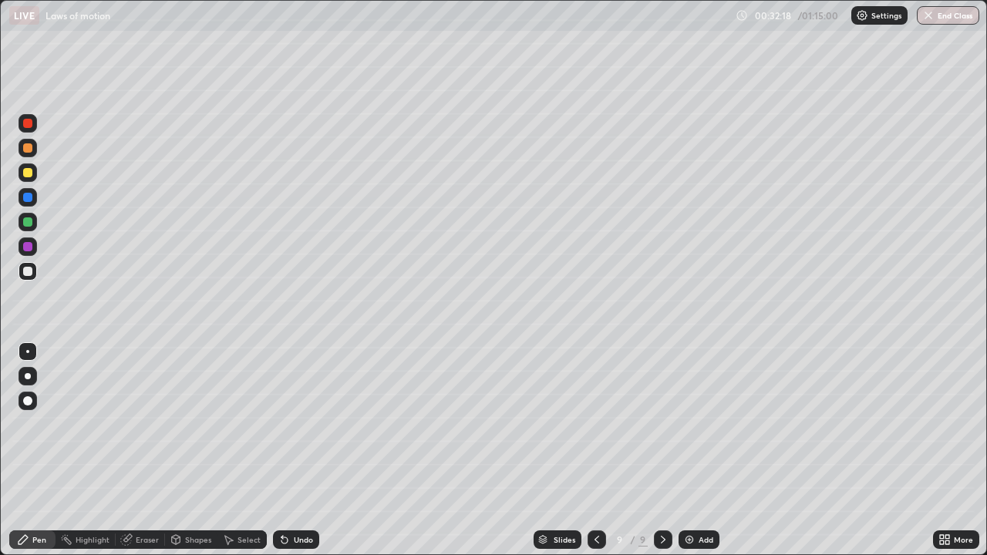
click at [25, 409] on div at bounding box center [28, 401] width 19 height 19
click at [299, 498] on div "Undo" at bounding box center [303, 540] width 19 height 8
click at [208, 498] on div "Shapes" at bounding box center [198, 540] width 26 height 8
click at [201, 498] on div "Shapes" at bounding box center [198, 540] width 26 height 8
click at [48, 498] on div "Pen" at bounding box center [32, 540] width 46 height 19
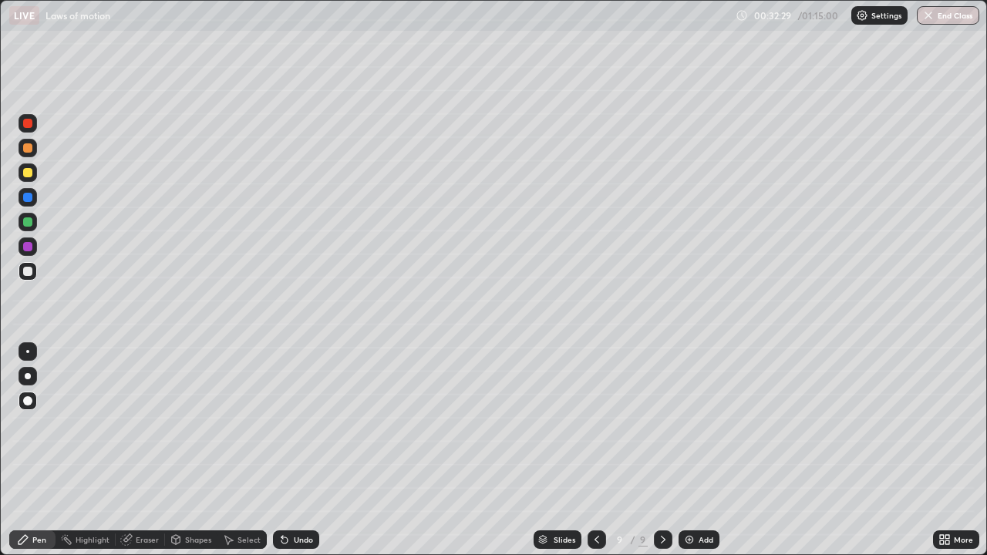
click at [34, 355] on div at bounding box center [28, 351] width 19 height 19
click at [138, 498] on div "Eraser" at bounding box center [147, 540] width 23 height 8
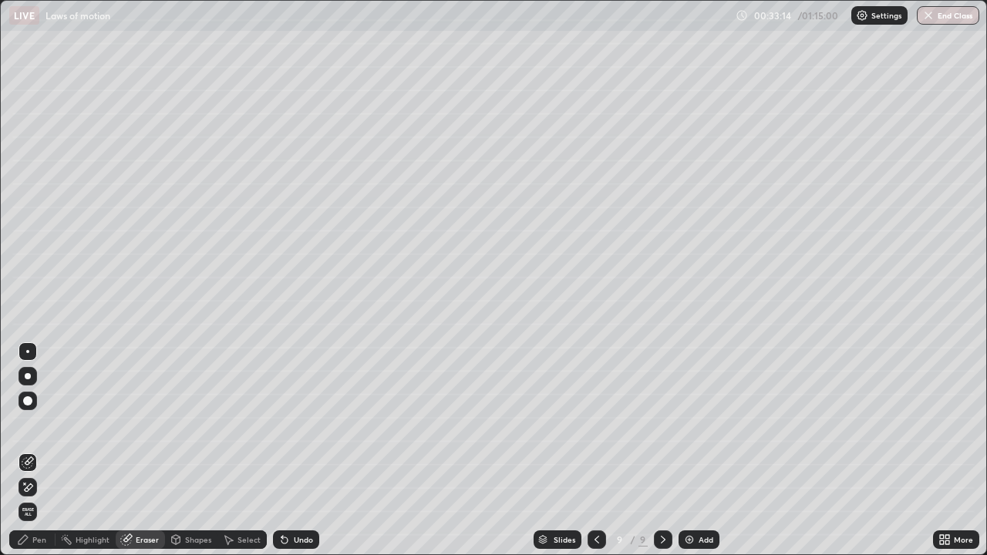
click at [45, 498] on div "Pen" at bounding box center [39, 540] width 14 height 8
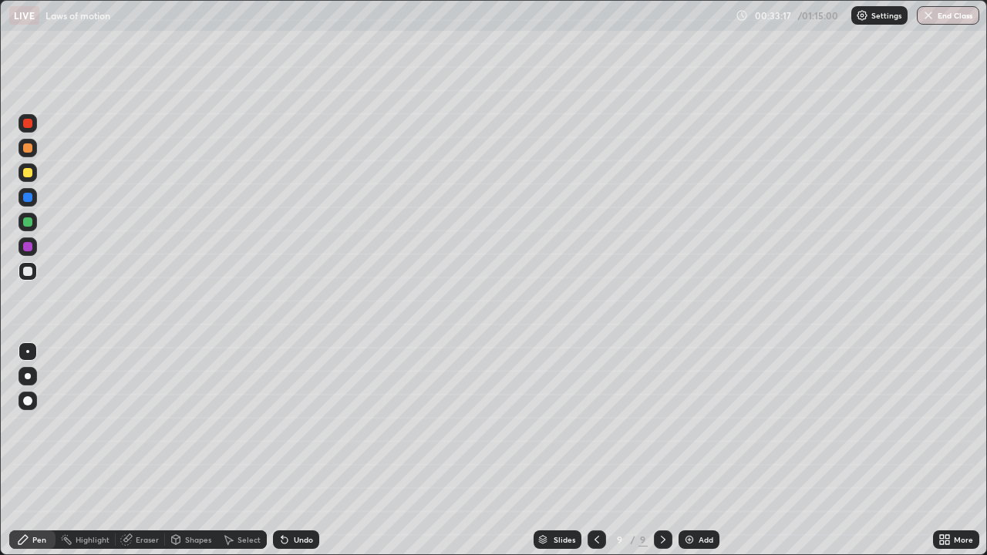
click at [22, 402] on div at bounding box center [28, 401] width 19 height 19
click at [22, 349] on div at bounding box center [28, 351] width 19 height 19
click at [33, 178] on div at bounding box center [28, 173] width 19 height 19
click at [29, 275] on div at bounding box center [27, 271] width 9 height 9
click at [28, 178] on div at bounding box center [28, 173] width 19 height 19
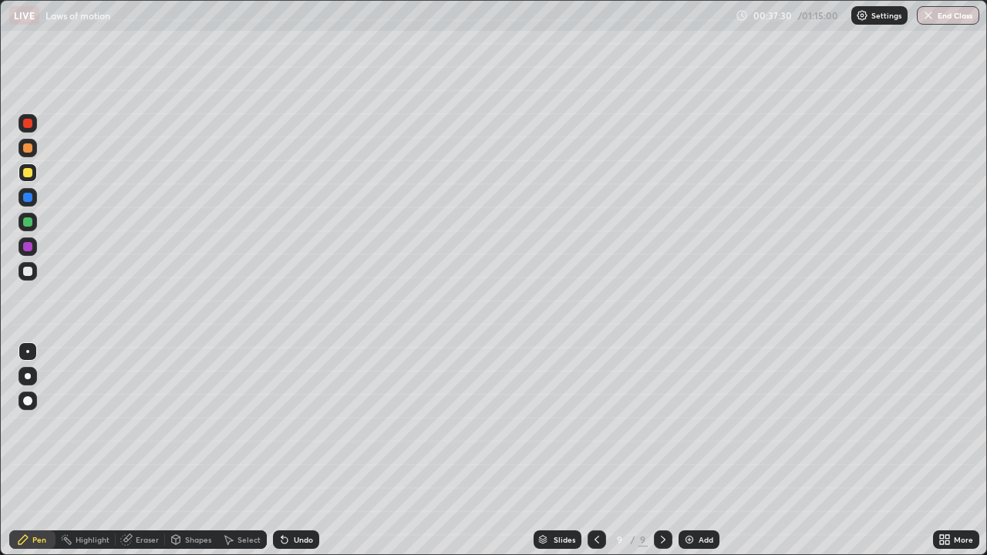
click at [699, 498] on div "Add" at bounding box center [706, 540] width 15 height 8
click at [28, 272] on div at bounding box center [27, 271] width 9 height 9
click at [188, 498] on div "Shapes" at bounding box center [191, 540] width 52 height 19
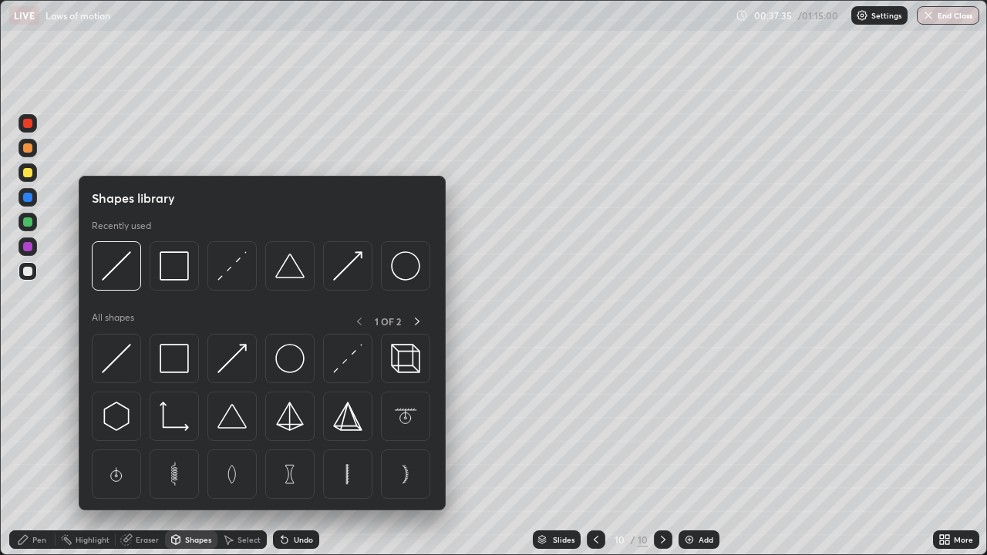
click at [194, 498] on div "Shapes" at bounding box center [191, 540] width 52 height 19
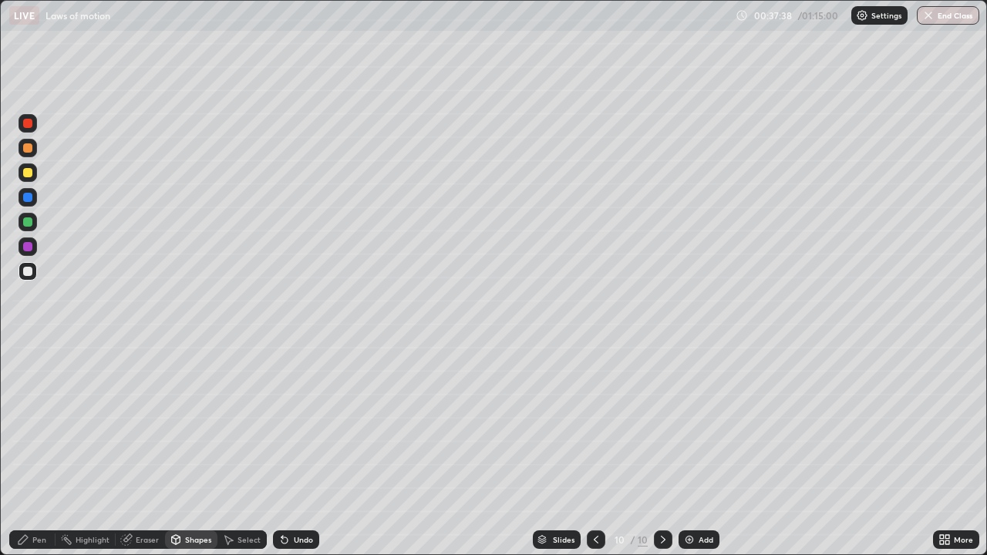
click at [42, 498] on div "Pen" at bounding box center [39, 540] width 14 height 8
click at [30, 400] on div at bounding box center [27, 400] width 9 height 9
click at [191, 498] on div "Shapes" at bounding box center [198, 540] width 26 height 8
click at [192, 498] on div "Shapes" at bounding box center [198, 540] width 26 height 8
click at [37, 498] on div "Pen" at bounding box center [32, 540] width 46 height 19
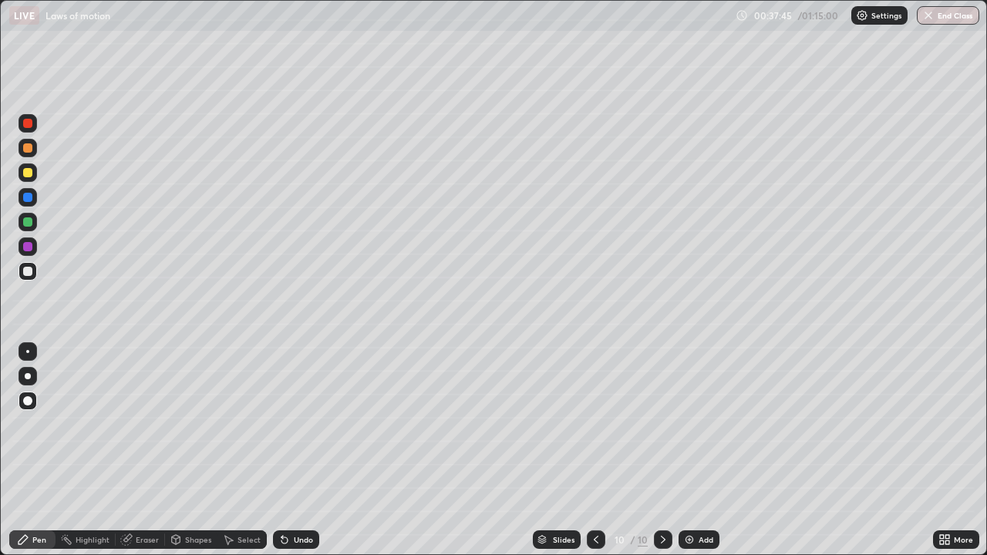
click at [28, 352] on div at bounding box center [27, 351] width 3 height 3
click at [288, 498] on div "Undo" at bounding box center [296, 540] width 46 height 19
click at [140, 498] on div "Eraser" at bounding box center [147, 540] width 23 height 8
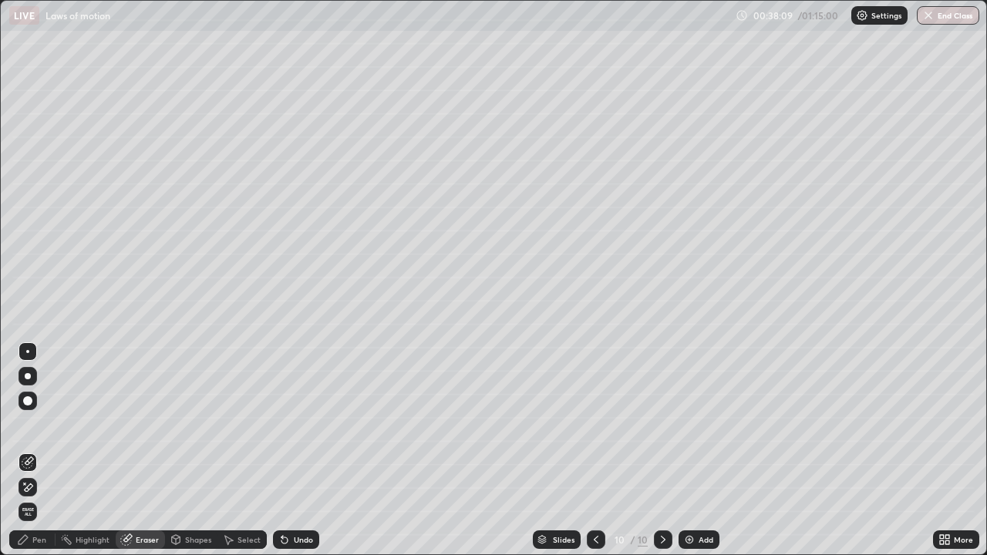
click at [36, 498] on div "Pen" at bounding box center [39, 540] width 14 height 8
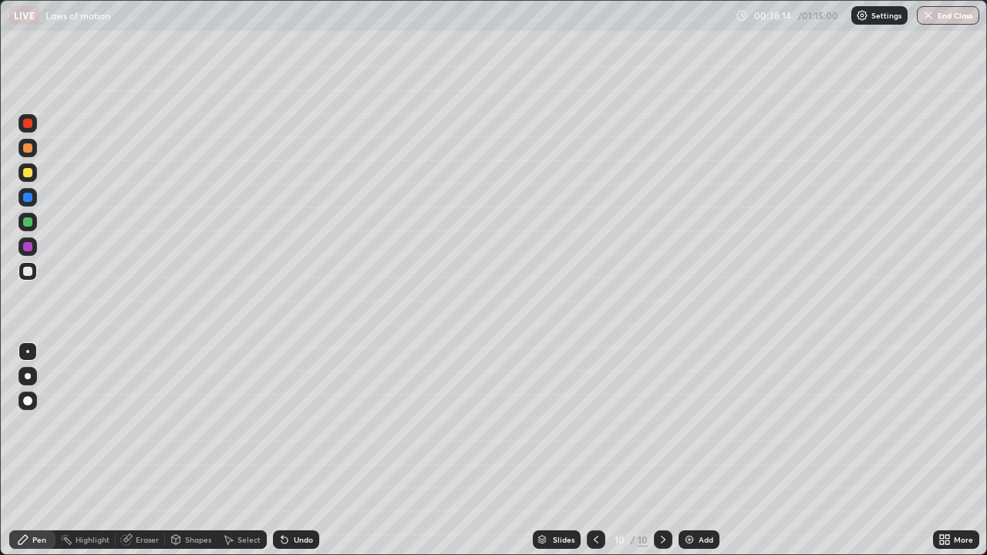
click at [291, 498] on div "Undo" at bounding box center [296, 540] width 46 height 19
click at [29, 171] on div at bounding box center [27, 172] width 9 height 9
click at [595, 498] on icon at bounding box center [596, 540] width 12 height 12
click at [662, 498] on icon at bounding box center [663, 540] width 12 height 12
click at [27, 271] on div at bounding box center [27, 271] width 9 height 9
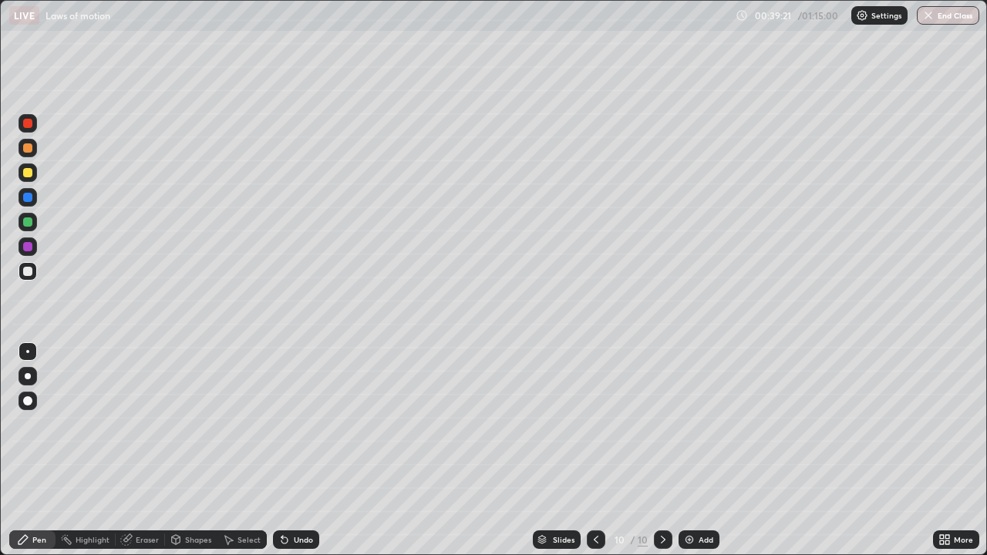
click at [30, 393] on div at bounding box center [28, 401] width 19 height 19
click at [26, 173] on div at bounding box center [27, 172] width 9 height 9
click at [35, 346] on div at bounding box center [28, 351] width 19 height 19
click at [28, 376] on div at bounding box center [28, 376] width 6 height 6
click at [26, 273] on div at bounding box center [27, 271] width 9 height 9
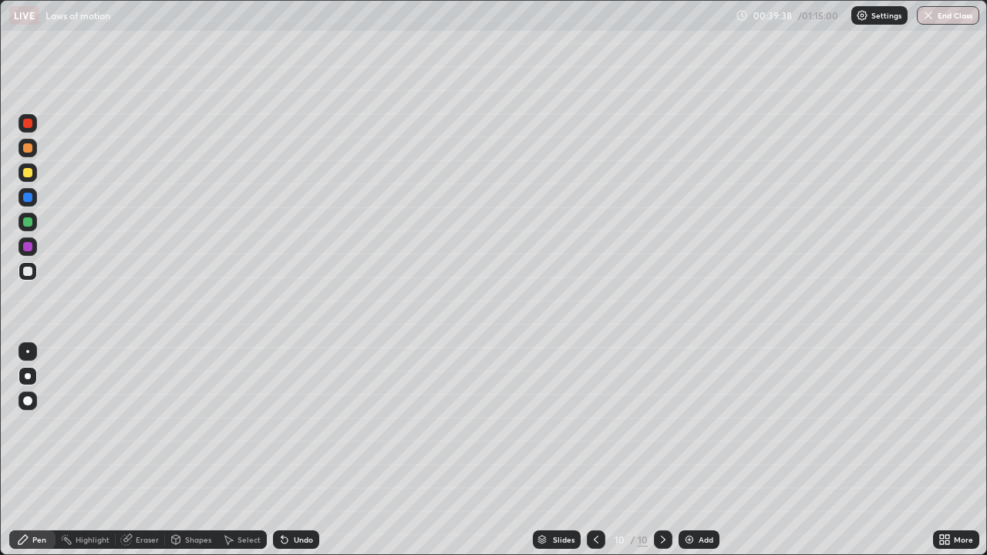
click at [28, 352] on div at bounding box center [27, 351] width 3 height 3
click at [28, 376] on div at bounding box center [28, 376] width 6 height 6
click at [28, 177] on div at bounding box center [27, 172] width 9 height 9
click at [298, 498] on div "Undo" at bounding box center [303, 540] width 19 height 8
click at [181, 498] on div "Shapes" at bounding box center [191, 540] width 52 height 19
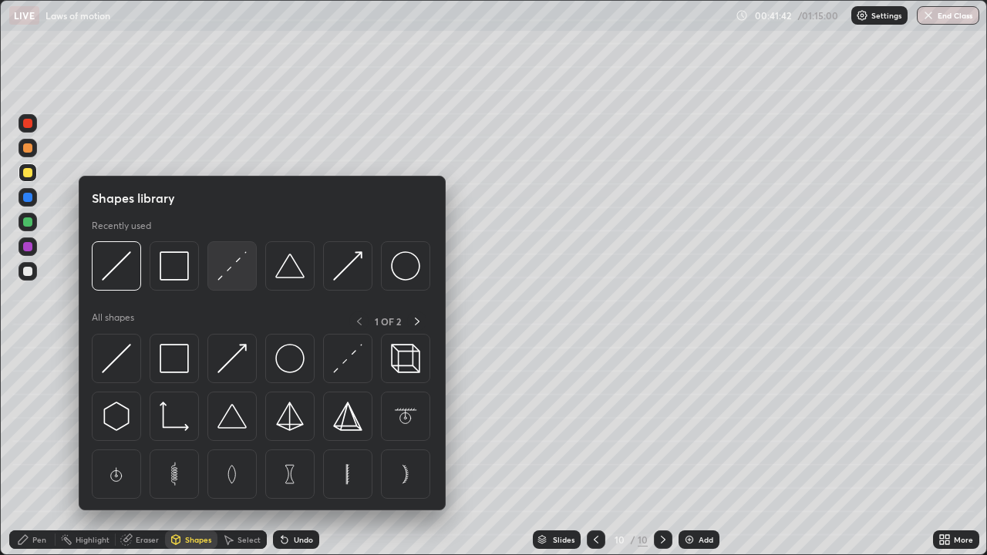
click at [226, 277] on img at bounding box center [232, 265] width 29 height 29
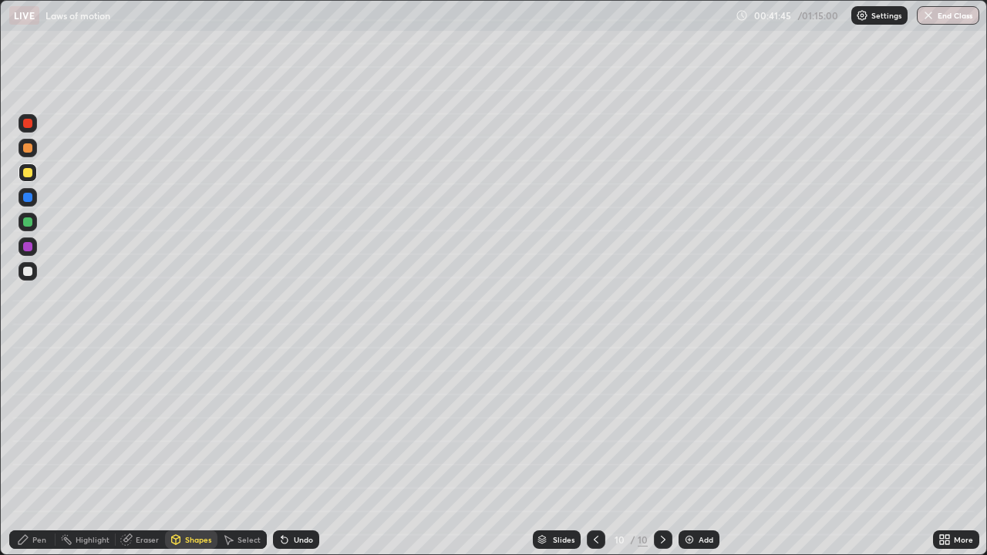
click at [35, 498] on div "Pen" at bounding box center [39, 540] width 14 height 8
click at [136, 498] on div "Eraser" at bounding box center [147, 540] width 23 height 8
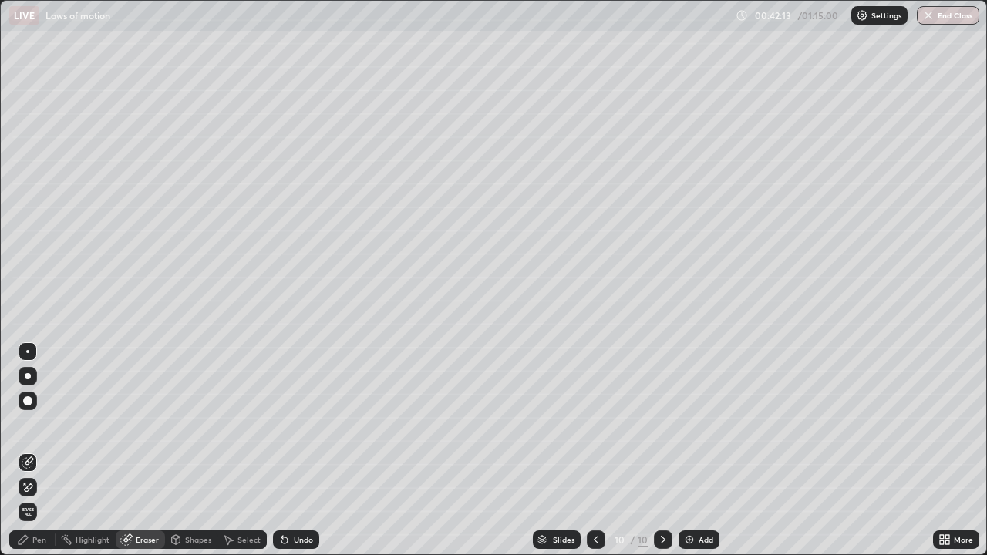
click at [31, 493] on icon at bounding box center [28, 487] width 12 height 13
click at [38, 498] on div "Pen" at bounding box center [32, 540] width 46 height 19
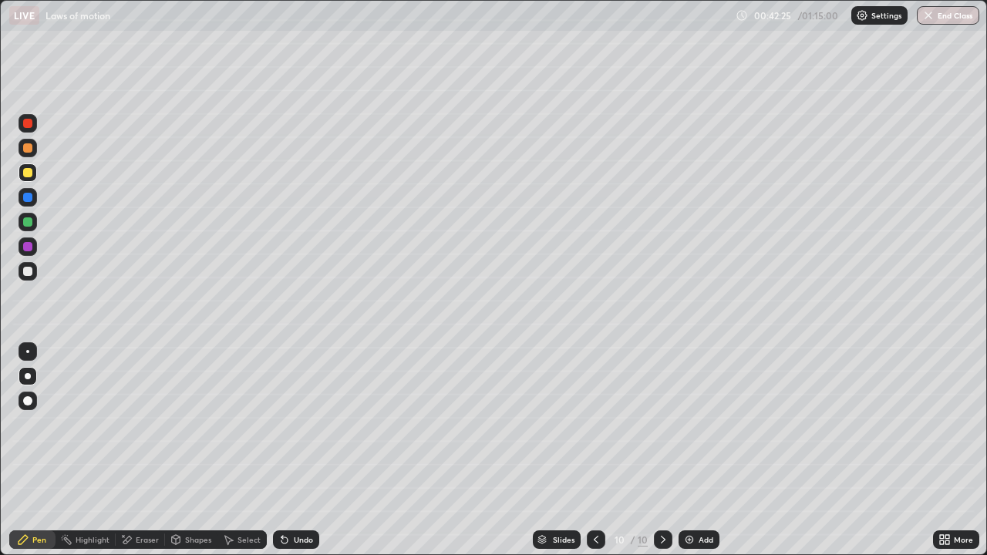
click at [151, 498] on div "Eraser" at bounding box center [140, 540] width 49 height 19
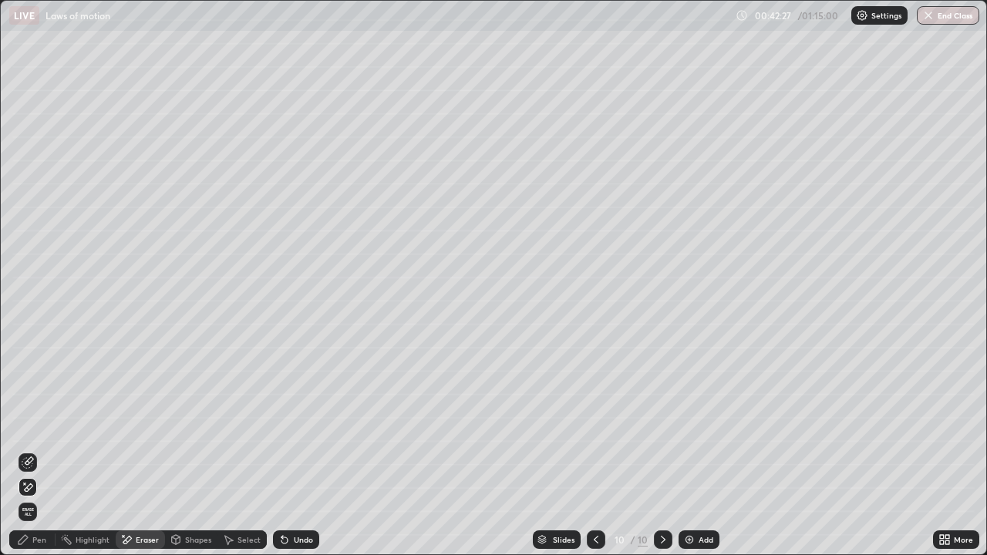
click at [36, 498] on div "Pen" at bounding box center [32, 540] width 46 height 19
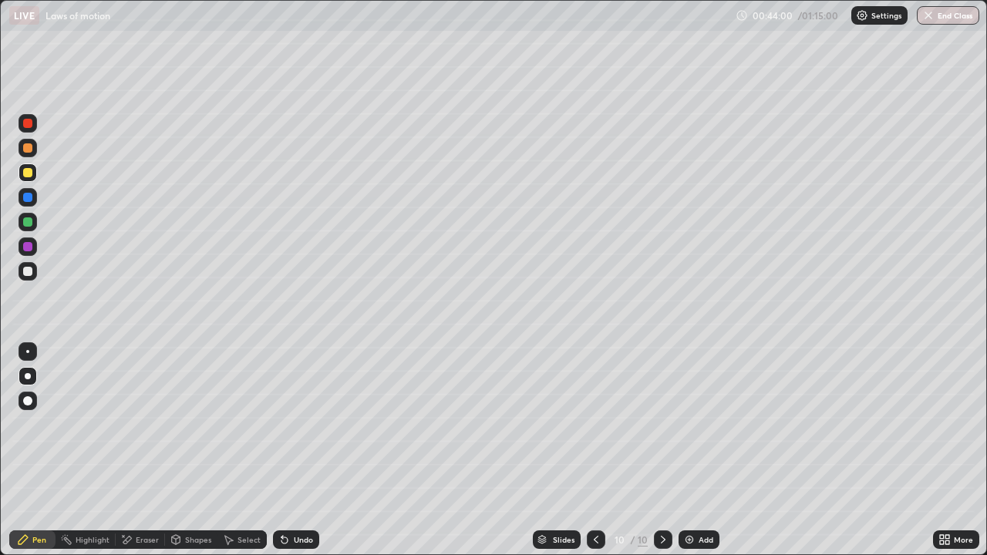
click at [700, 498] on div "Add" at bounding box center [699, 540] width 41 height 19
click at [291, 498] on div "Undo" at bounding box center [296, 540] width 46 height 19
click at [29, 271] on div at bounding box center [27, 271] width 9 height 9
click at [181, 498] on div "Shapes" at bounding box center [191, 540] width 52 height 19
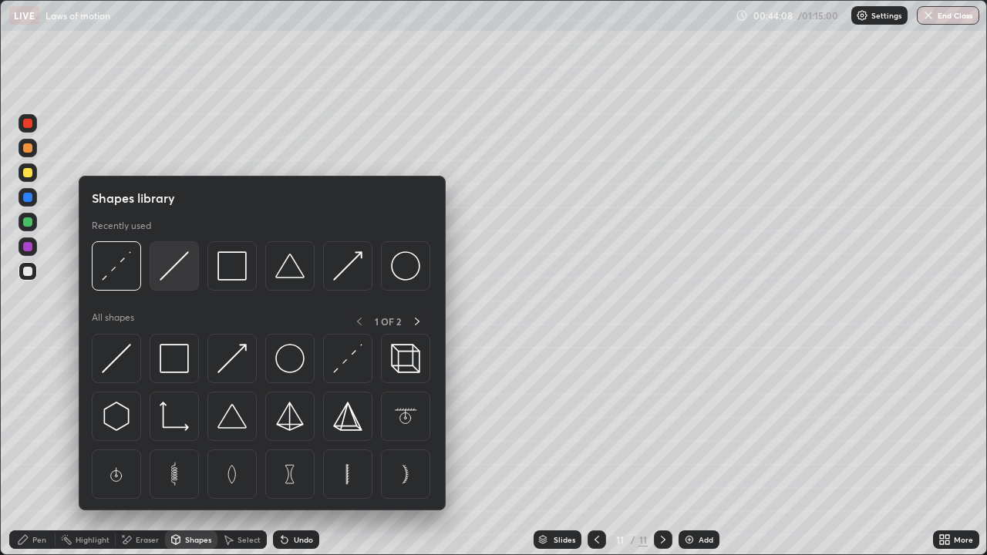
click at [160, 282] on div at bounding box center [174, 265] width 49 height 49
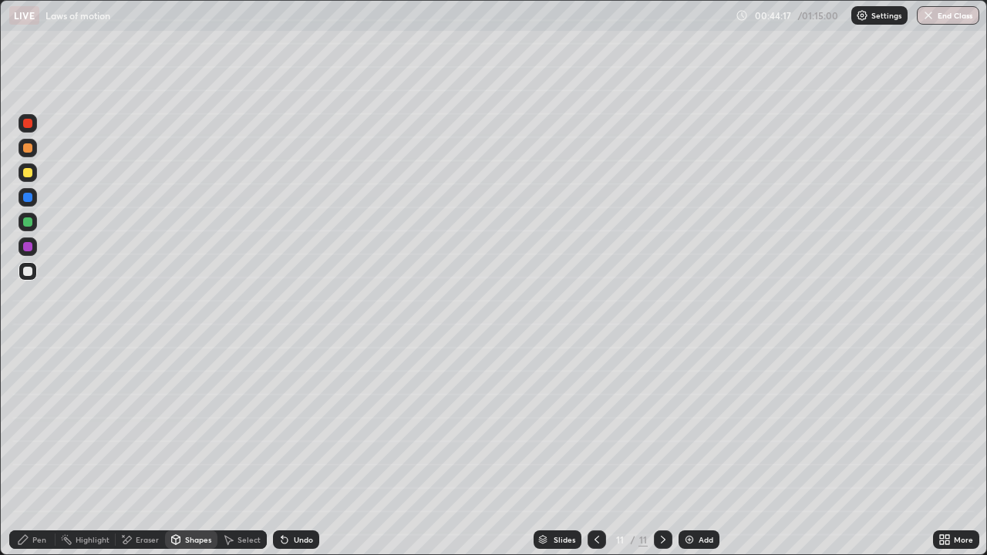
click at [42, 498] on div "Pen" at bounding box center [32, 540] width 46 height 19
click at [33, 397] on div at bounding box center [28, 401] width 19 height 19
click at [188, 498] on div "Shapes" at bounding box center [198, 540] width 26 height 8
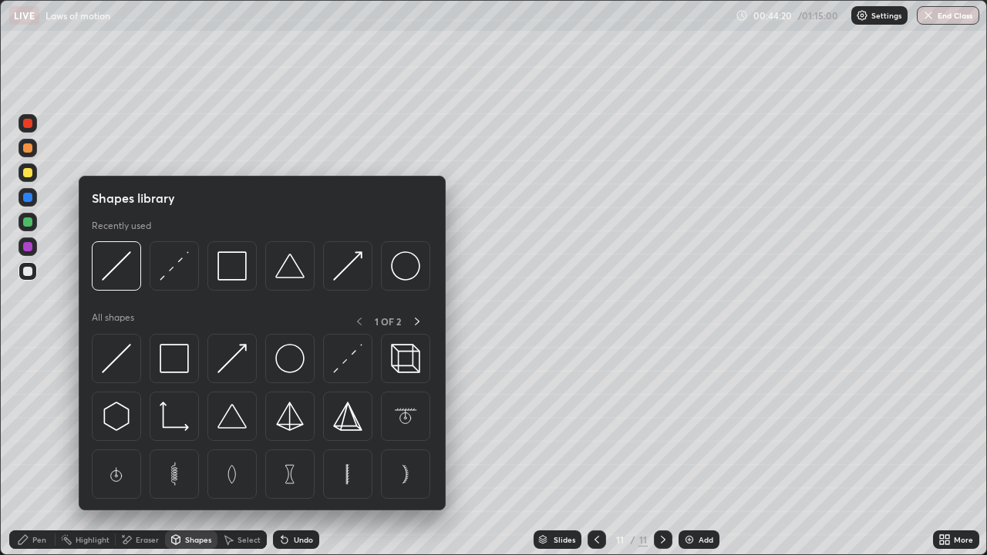
click at [190, 498] on div "Shapes" at bounding box center [191, 540] width 52 height 19
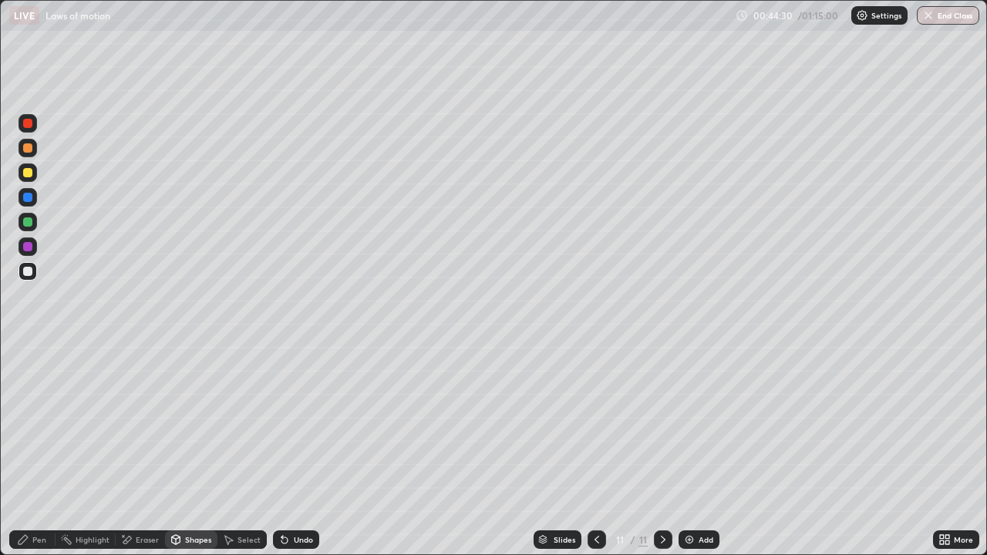
click at [45, 498] on div "Pen" at bounding box center [39, 540] width 14 height 8
click at [28, 352] on div at bounding box center [27, 351] width 3 height 3
click at [295, 498] on div "Undo" at bounding box center [303, 540] width 19 height 8
click at [288, 498] on div "Undo" at bounding box center [296, 540] width 46 height 19
click at [197, 498] on div "Shapes" at bounding box center [198, 540] width 26 height 8
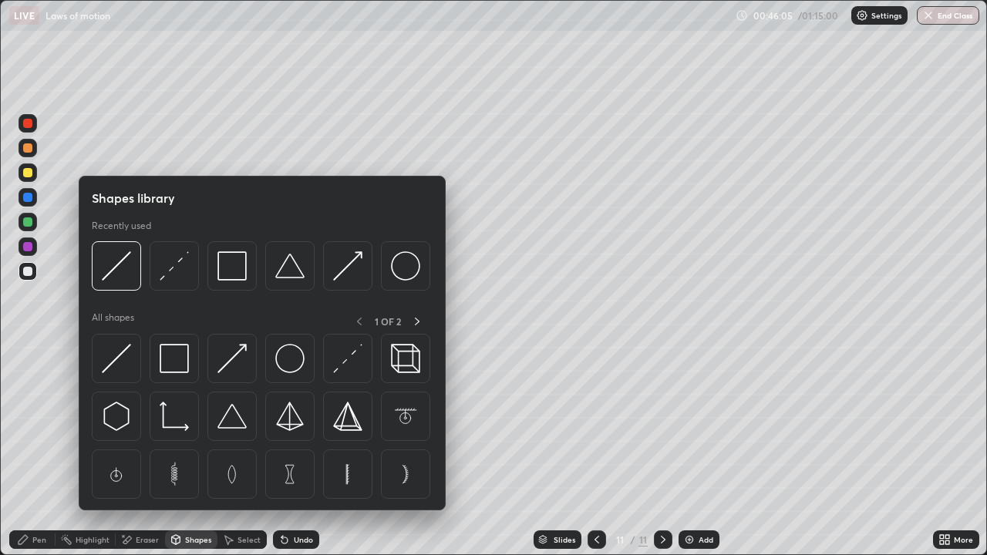
click at [144, 498] on div "Eraser" at bounding box center [147, 540] width 23 height 8
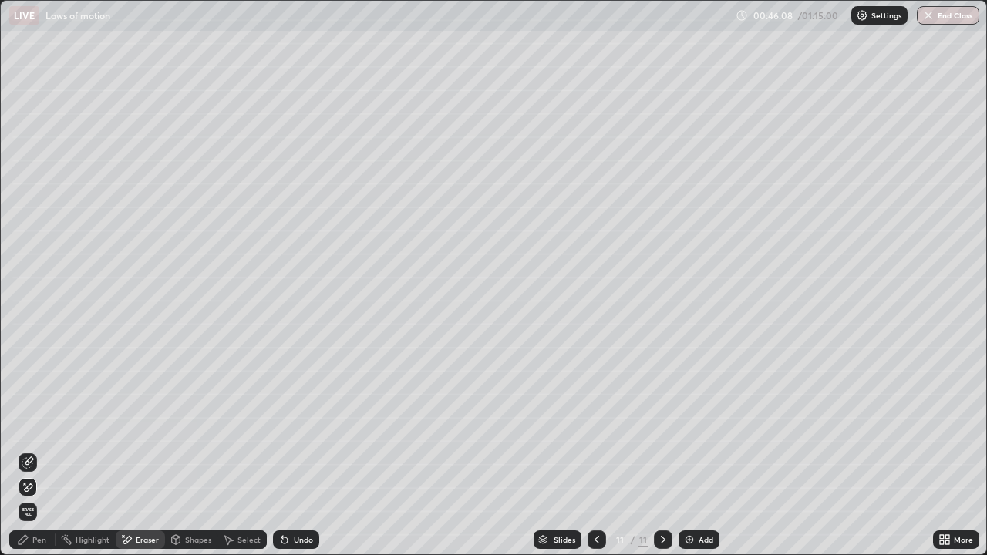
click at [34, 498] on div "Pen" at bounding box center [32, 540] width 46 height 19
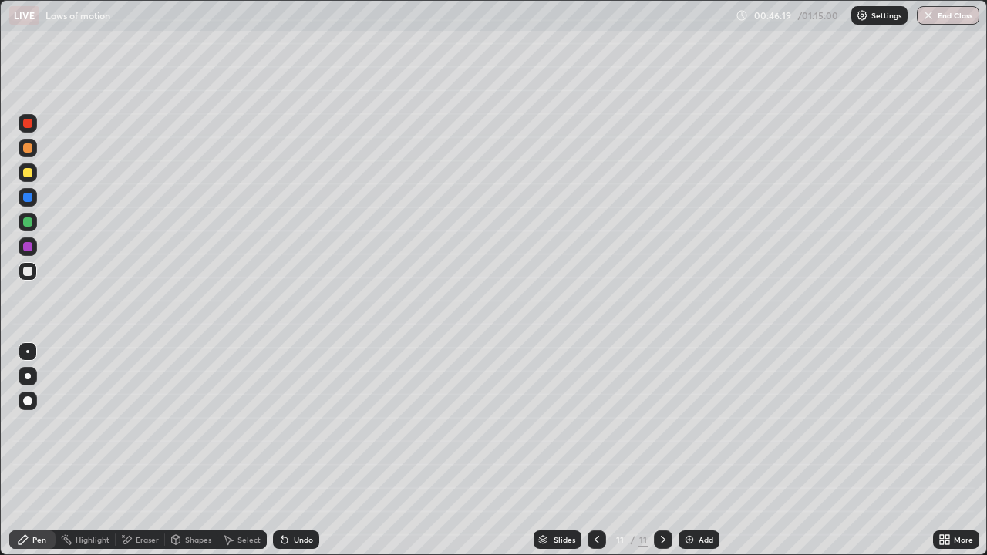
click at [37, 498] on div "Pen" at bounding box center [39, 540] width 14 height 8
click at [699, 498] on div "Add" at bounding box center [706, 540] width 15 height 8
click at [31, 275] on div at bounding box center [28, 271] width 19 height 19
click at [133, 498] on div "Eraser" at bounding box center [140, 540] width 49 height 19
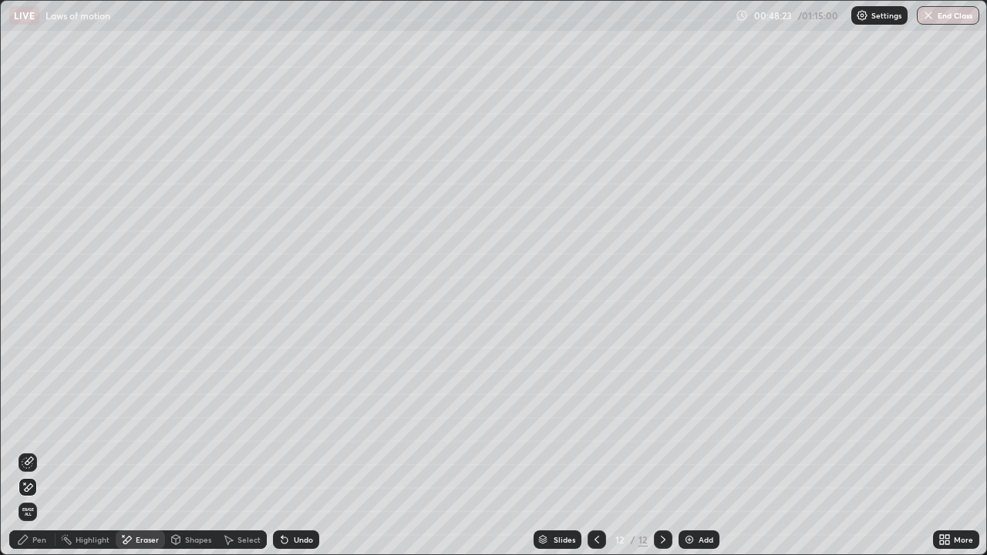
click at [29, 468] on icon at bounding box center [28, 463] width 12 height 12
click at [55, 498] on div at bounding box center [55, 540] width 1 height 12
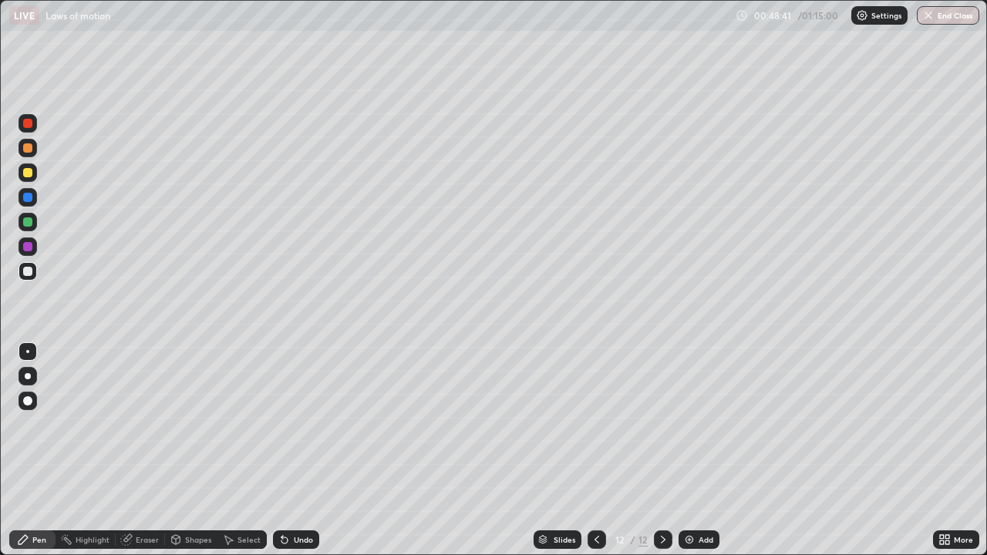
click at [282, 498] on icon at bounding box center [285, 541] width 6 height 6
click at [290, 498] on div "Undo" at bounding box center [296, 540] width 46 height 19
click at [141, 498] on div "Eraser" at bounding box center [147, 540] width 23 height 8
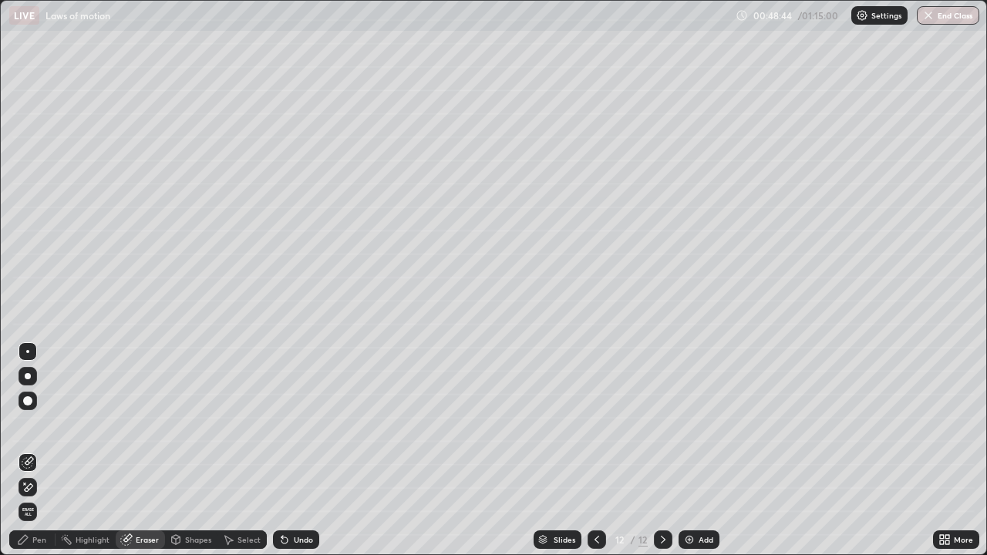
click at [191, 498] on div "Shapes" at bounding box center [191, 540] width 52 height 19
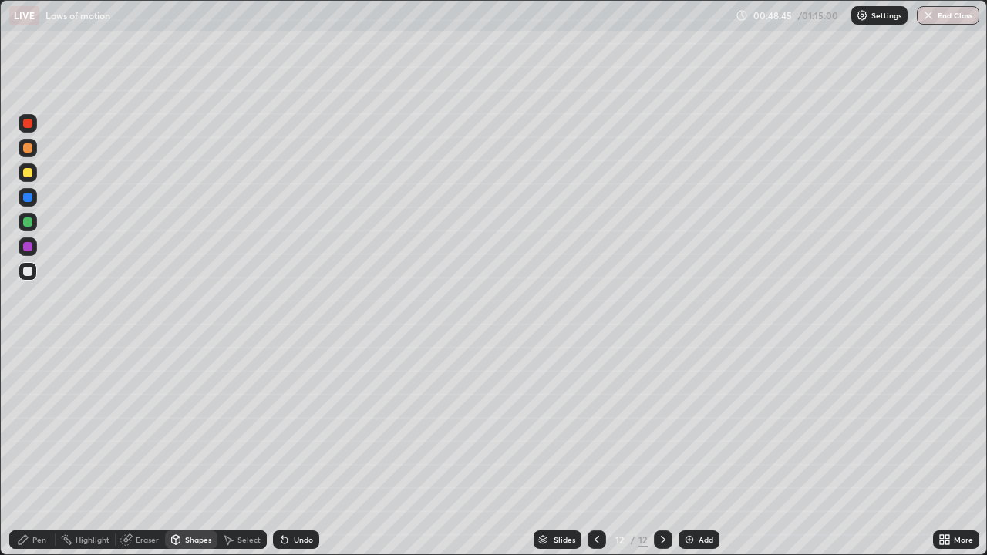
click at [42, 498] on div "Pen" at bounding box center [39, 540] width 14 height 8
click at [35, 405] on div at bounding box center [28, 401] width 19 height 19
click at [41, 498] on div "Pen" at bounding box center [39, 540] width 14 height 8
click at [28, 352] on div at bounding box center [27, 351] width 3 height 3
click at [28, 175] on div at bounding box center [27, 172] width 9 height 9
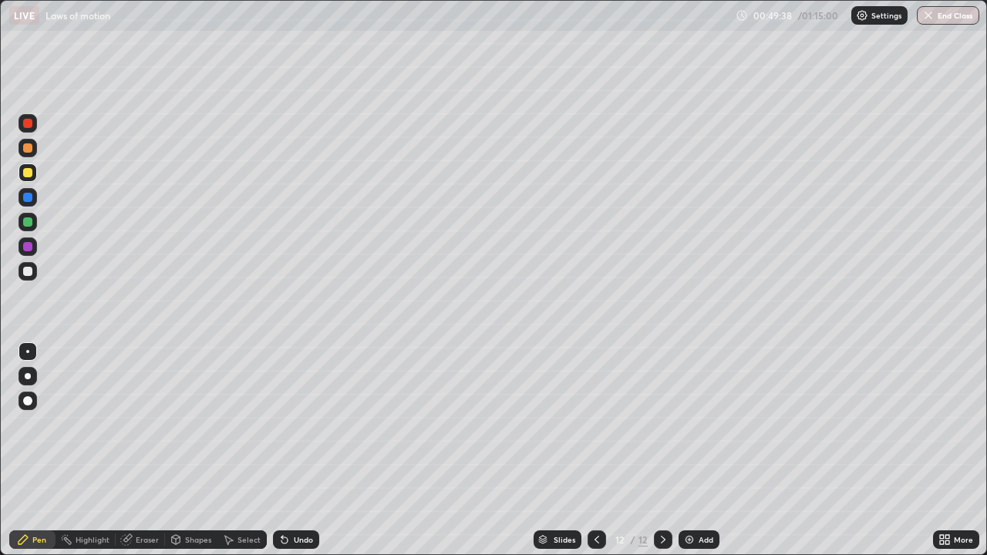
click at [28, 268] on div at bounding box center [27, 271] width 9 height 9
click at [29, 221] on div at bounding box center [27, 222] width 9 height 9
click at [29, 272] on div at bounding box center [27, 271] width 9 height 9
click at [200, 498] on div "Shapes" at bounding box center [198, 540] width 26 height 8
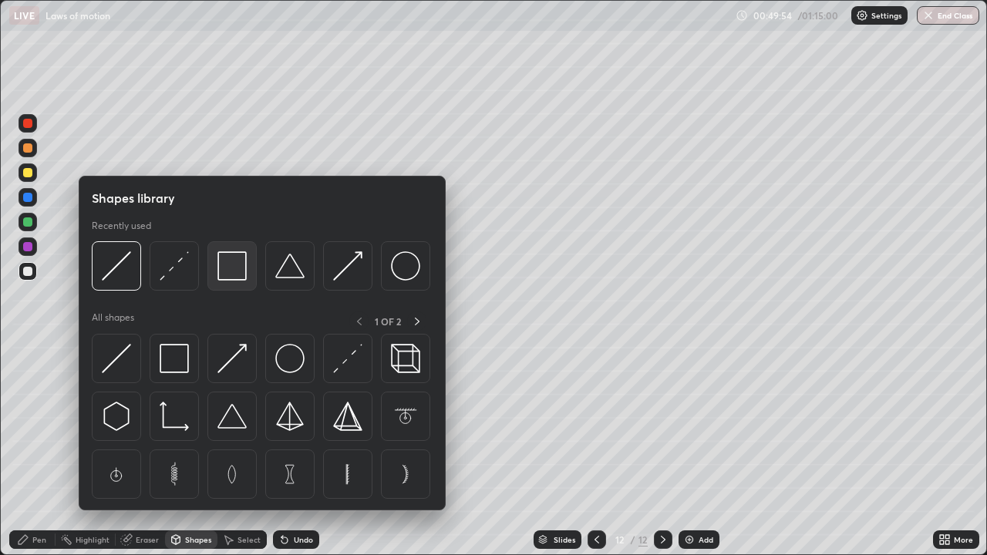
click at [248, 266] on div at bounding box center [231, 265] width 49 height 49
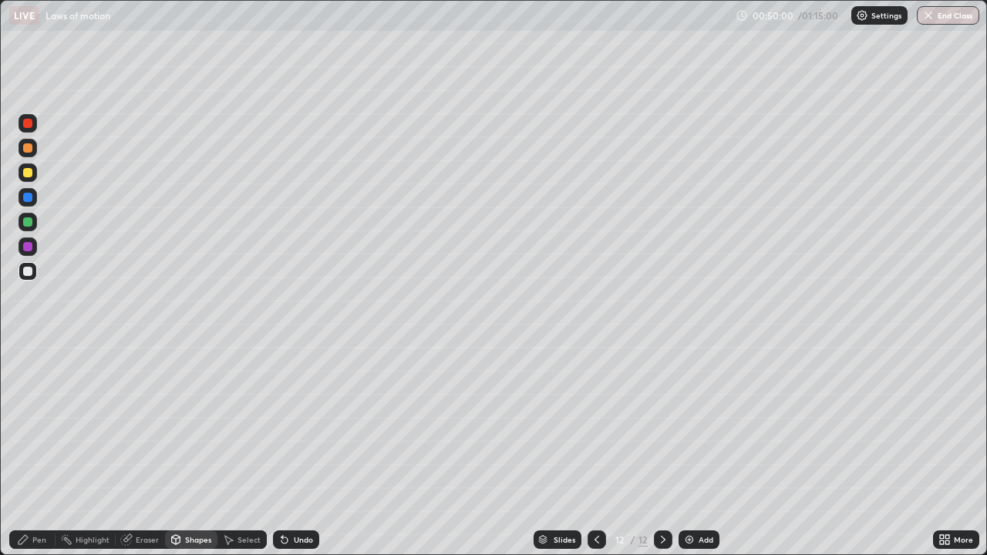
click at [41, 498] on div "Pen" at bounding box center [32, 540] width 46 height 19
click at [201, 498] on div "Shapes" at bounding box center [198, 540] width 26 height 8
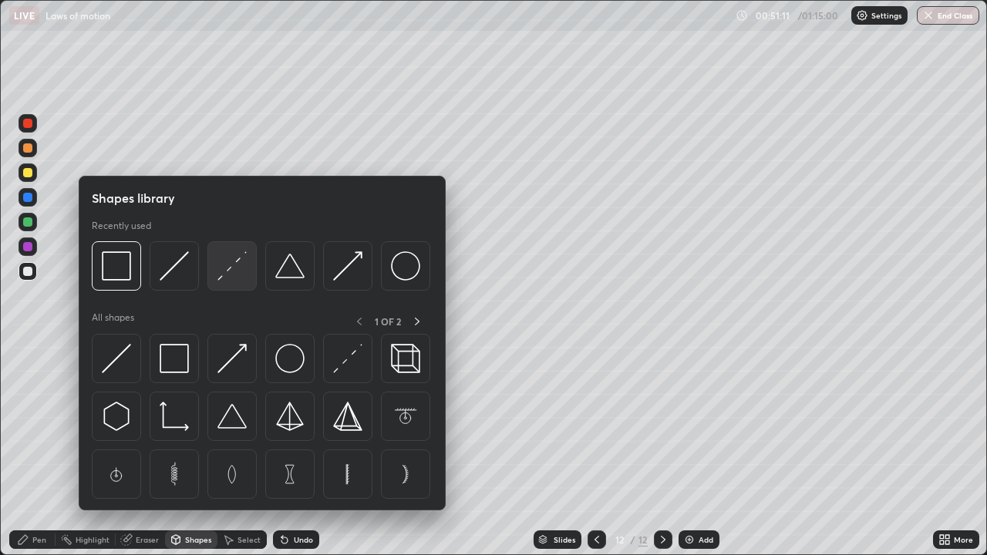
click at [225, 278] on img at bounding box center [232, 265] width 29 height 29
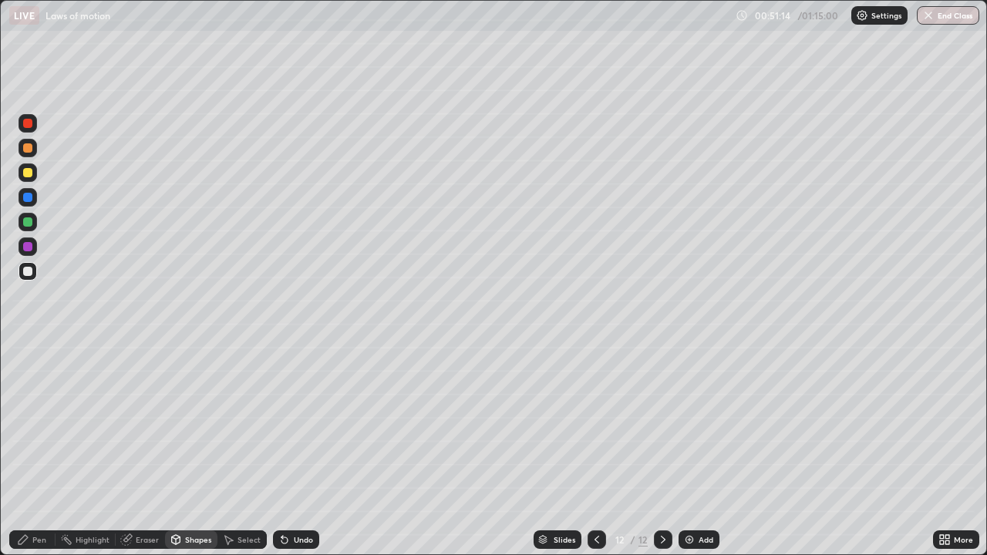
click at [26, 498] on icon at bounding box center [23, 540] width 12 height 12
click at [807, 498] on div "Slides 12 / 12 Add" at bounding box center [626, 540] width 614 height 31
click at [816, 498] on div "Slides 12 / 12 Add" at bounding box center [626, 540] width 614 height 31
click at [836, 498] on div "Slides 12 / 12 Add" at bounding box center [626, 540] width 614 height 31
click at [838, 498] on div "Slides 12 / 12 Add" at bounding box center [626, 540] width 614 height 31
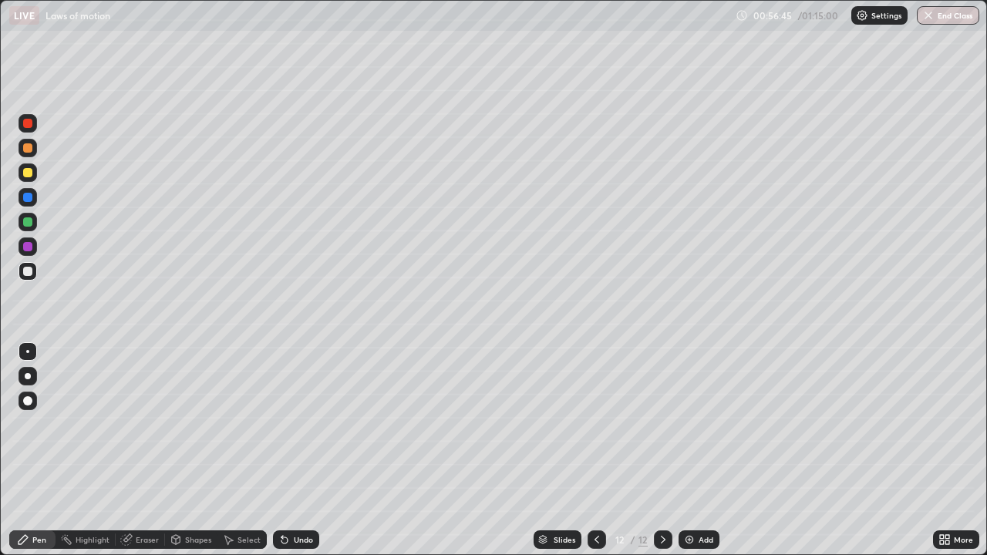
click at [686, 498] on img at bounding box center [689, 540] width 12 height 12
click at [198, 498] on div "Shapes" at bounding box center [191, 540] width 52 height 19
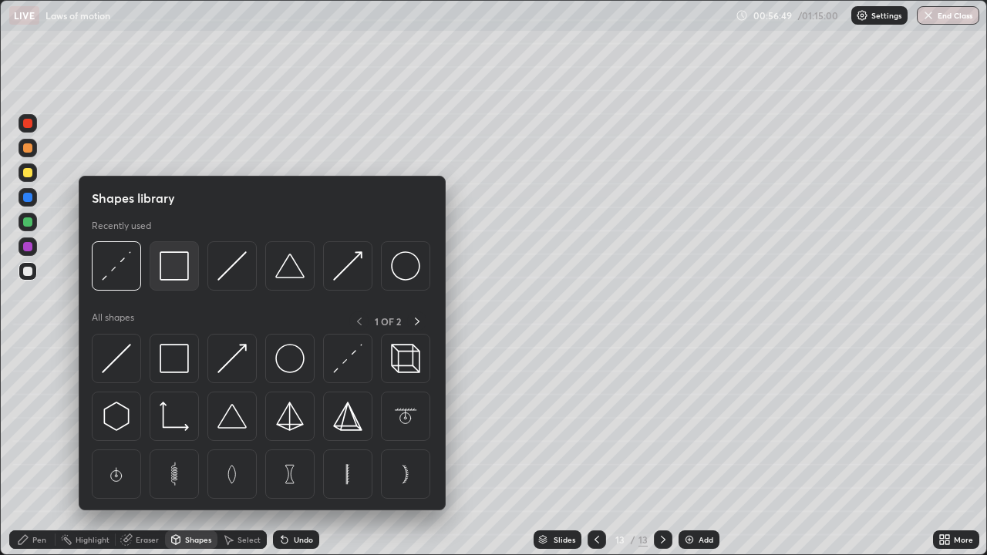
click at [178, 279] on img at bounding box center [174, 265] width 29 height 29
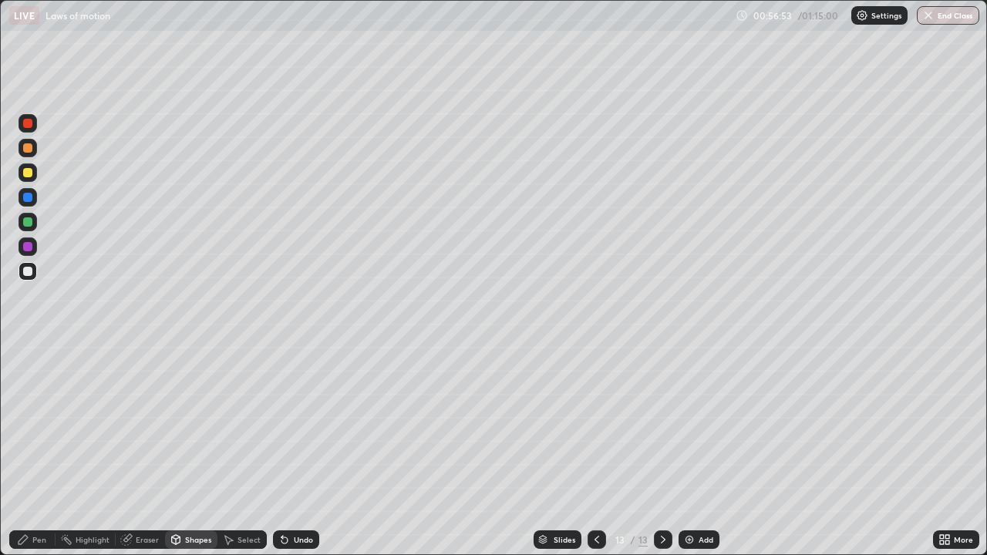
click at [49, 498] on div "Pen" at bounding box center [32, 540] width 46 height 19
click at [28, 174] on div at bounding box center [27, 172] width 9 height 9
click at [151, 498] on div "Eraser" at bounding box center [147, 540] width 23 height 8
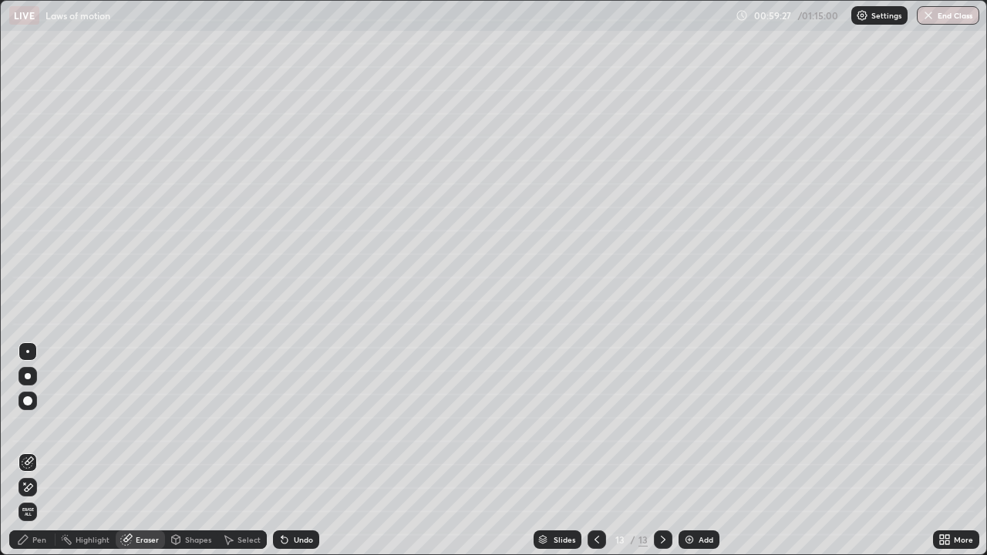
click at [45, 498] on div "Pen" at bounding box center [39, 540] width 14 height 8
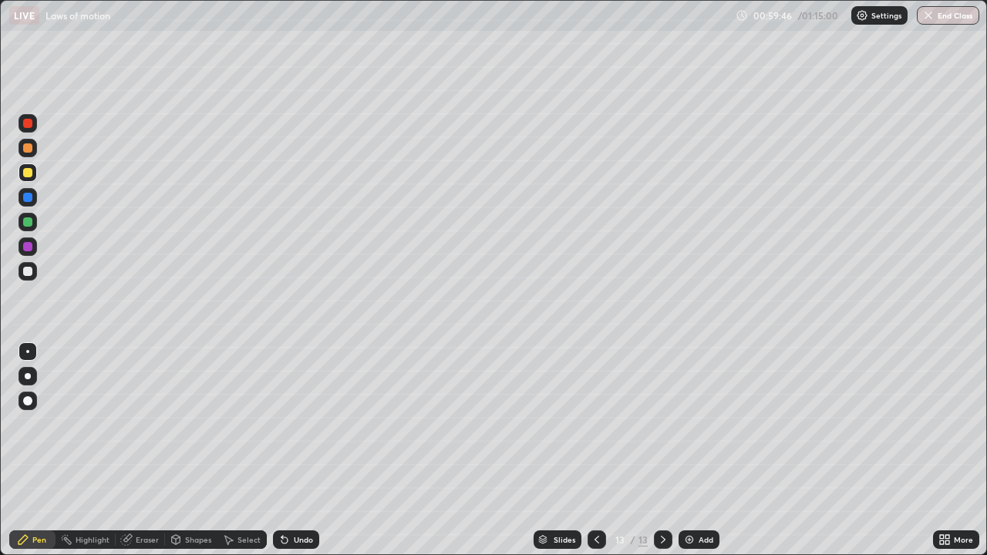
click at [595, 498] on icon at bounding box center [597, 540] width 12 height 12
click at [662, 498] on icon at bounding box center [663, 540] width 12 height 12
click at [594, 498] on icon at bounding box center [597, 540] width 12 height 12
click at [655, 498] on div at bounding box center [663, 540] width 19 height 19
click at [705, 498] on div "Add" at bounding box center [706, 540] width 15 height 8
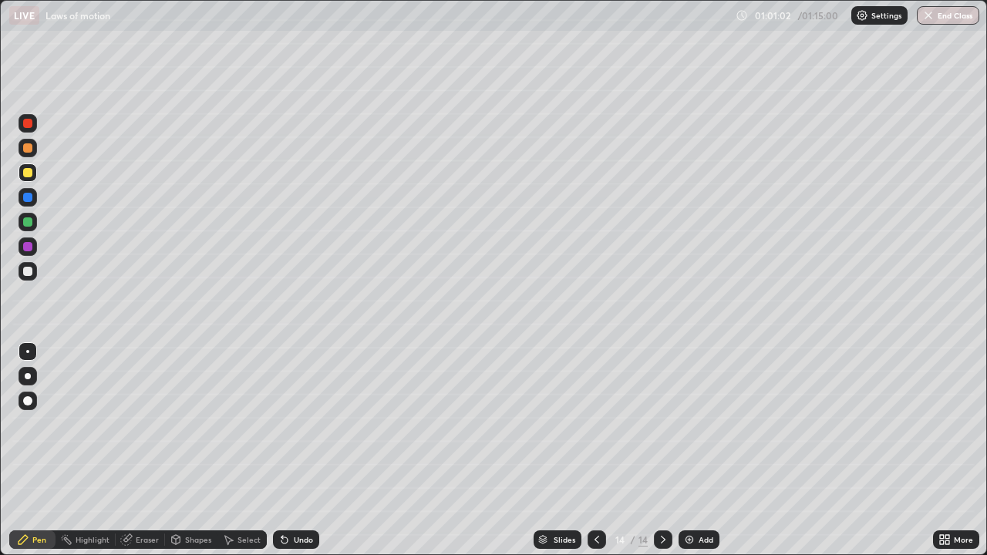
click at [34, 276] on div at bounding box center [28, 271] width 19 height 19
click at [202, 498] on div "Shapes" at bounding box center [198, 540] width 26 height 8
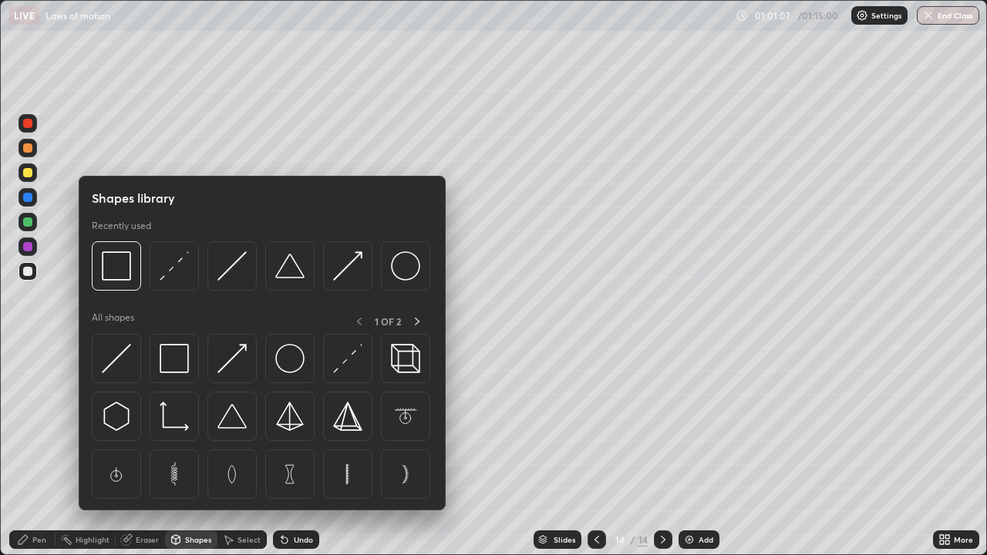
click at [43, 498] on div "Pen" at bounding box center [39, 540] width 14 height 8
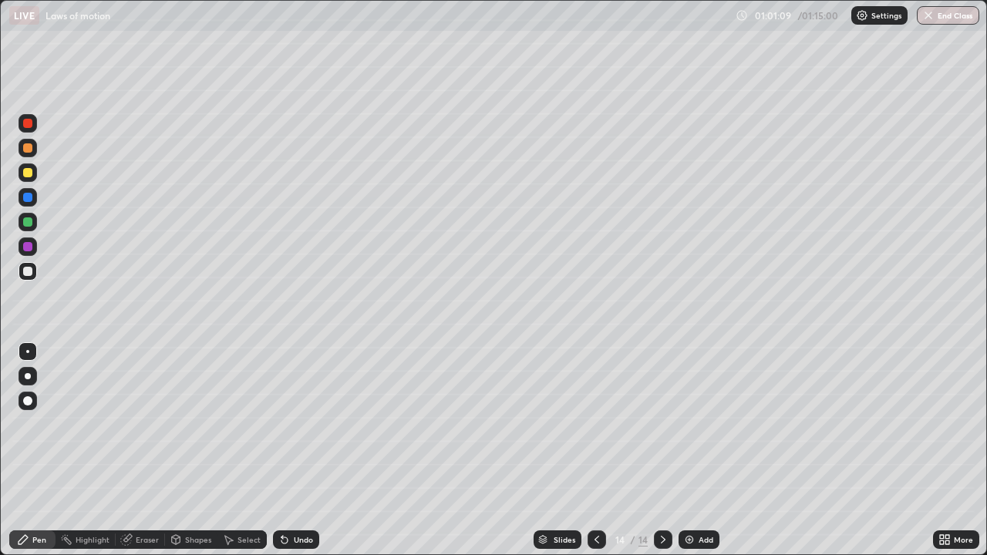
click at [149, 498] on div "Eraser" at bounding box center [147, 540] width 23 height 8
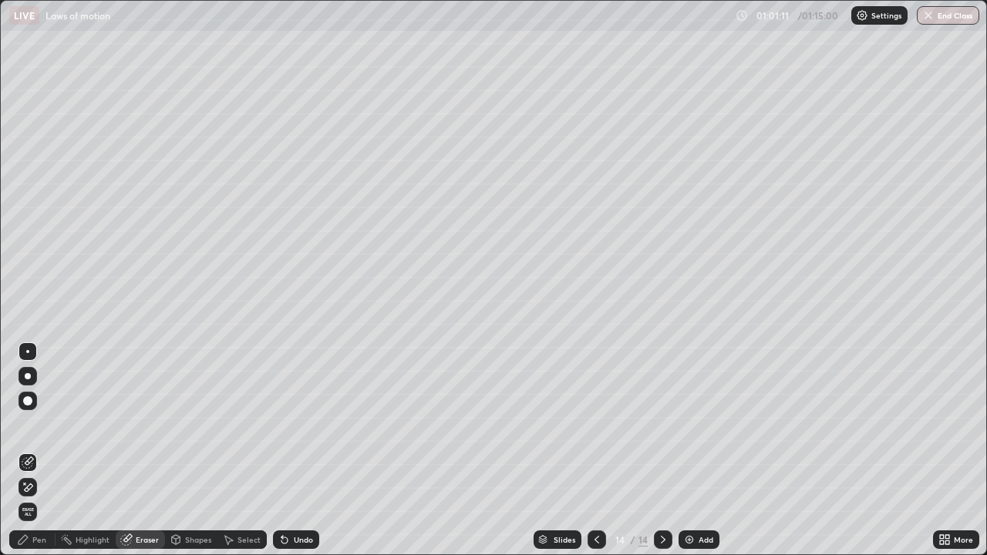
click at [42, 498] on div "Pen" at bounding box center [39, 540] width 14 height 8
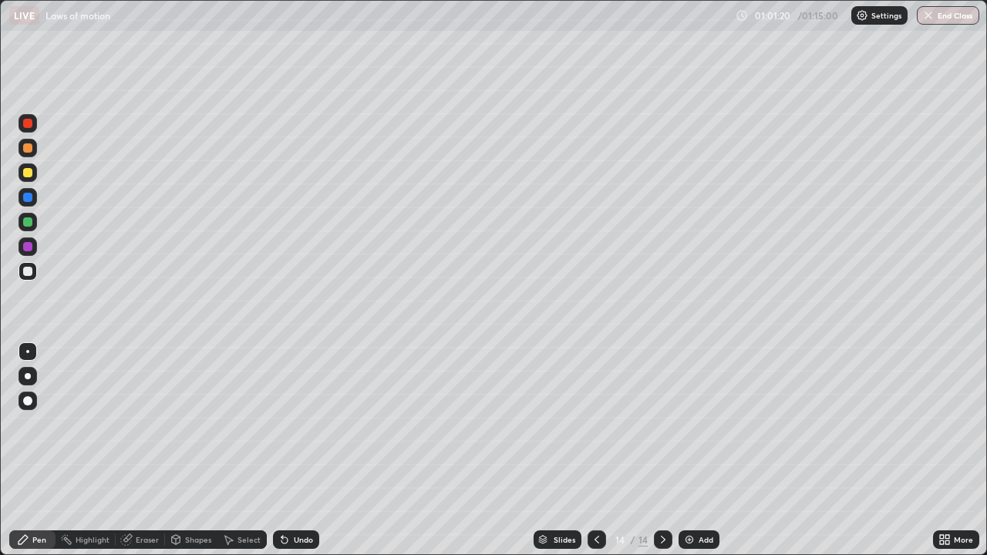
click at [194, 498] on div "Shapes" at bounding box center [198, 540] width 26 height 8
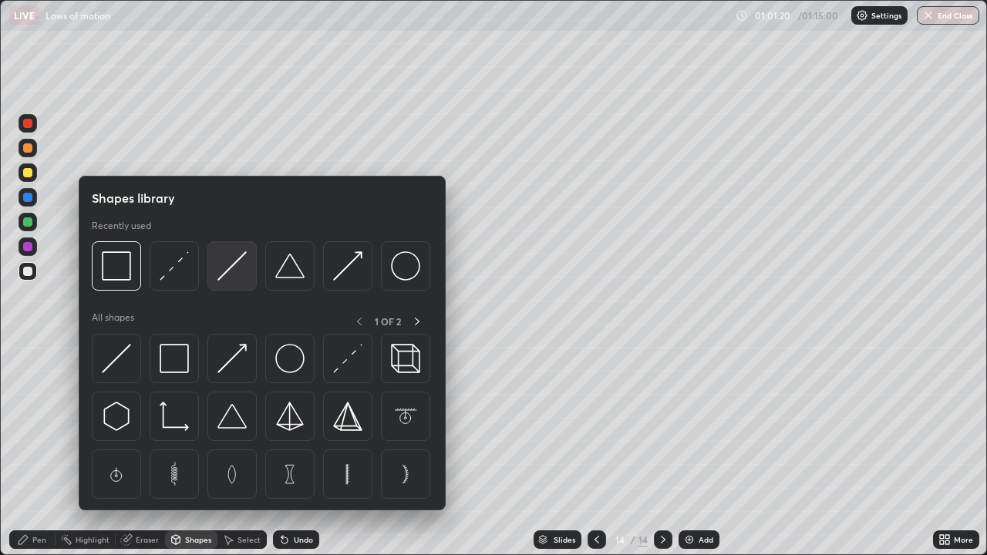
click at [234, 275] on img at bounding box center [232, 265] width 29 height 29
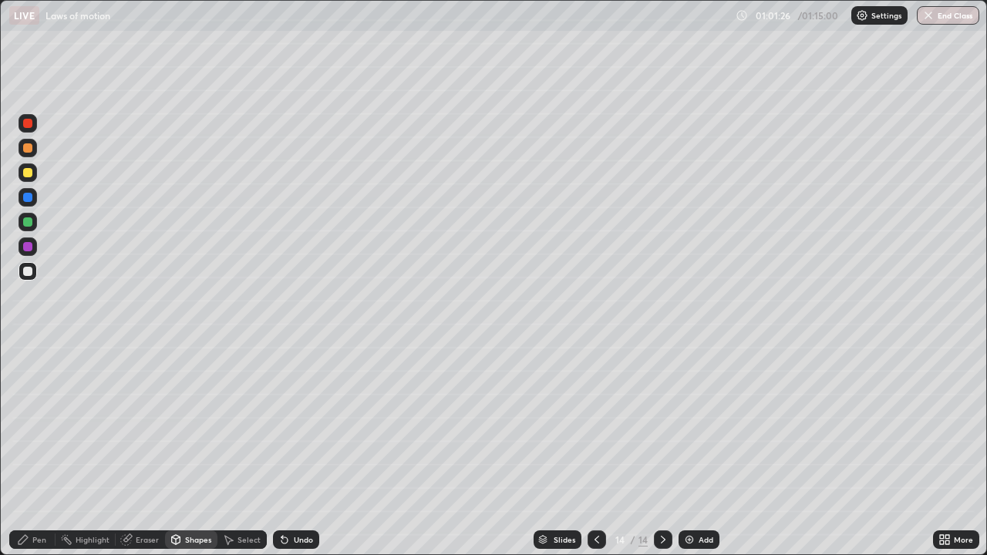
click at [44, 498] on div "Pen" at bounding box center [39, 540] width 14 height 8
click at [684, 498] on img at bounding box center [689, 540] width 12 height 12
click at [33, 400] on div at bounding box center [28, 401] width 19 height 19
click at [134, 498] on div "Eraser" at bounding box center [140, 540] width 49 height 19
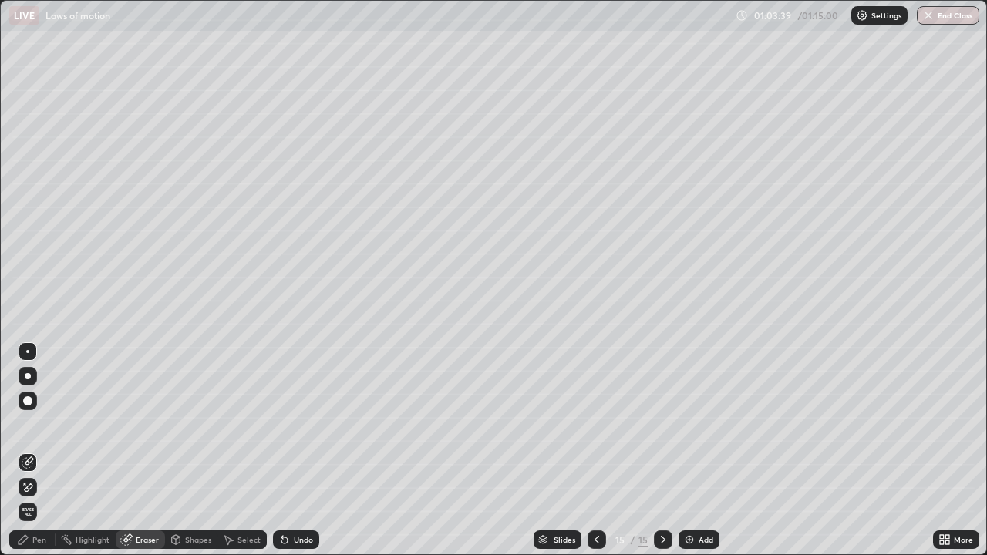
click at [37, 498] on div "Pen" at bounding box center [39, 540] width 14 height 8
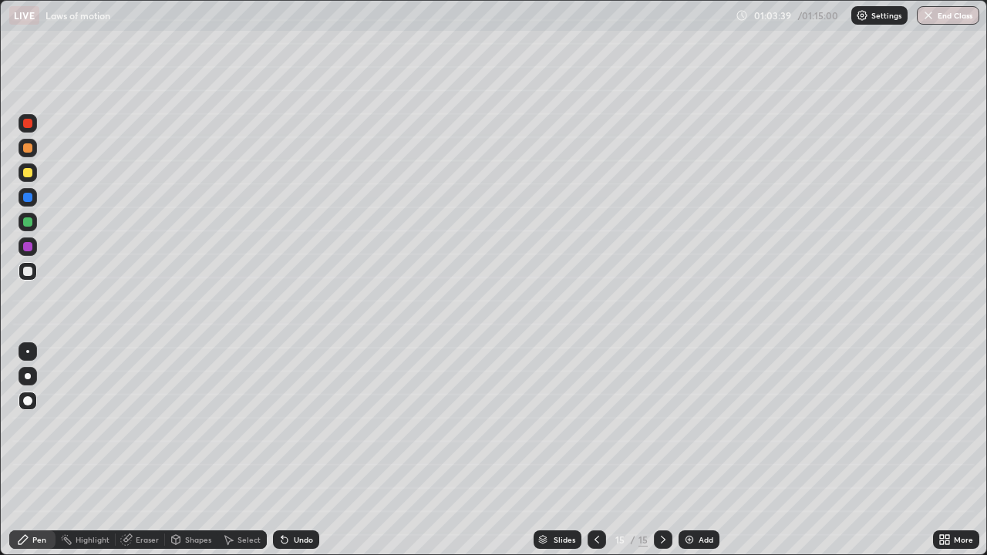
click at [28, 352] on div at bounding box center [27, 351] width 3 height 3
click at [30, 176] on div at bounding box center [27, 172] width 9 height 9
click at [32, 228] on div at bounding box center [28, 222] width 19 height 19
click at [288, 498] on icon at bounding box center [284, 540] width 12 height 12
click at [29, 272] on div at bounding box center [27, 271] width 9 height 9
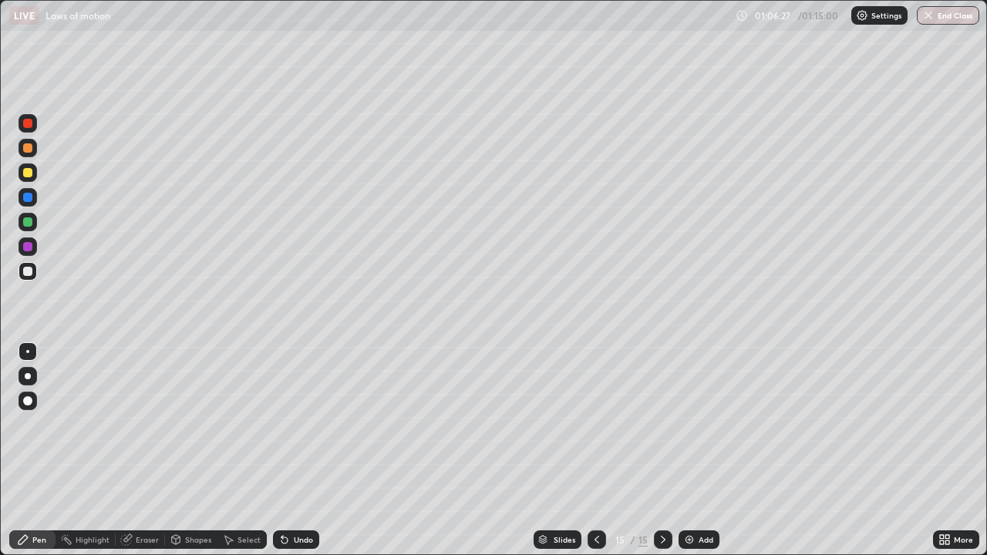
click at [154, 498] on div "Eraser" at bounding box center [147, 540] width 23 height 8
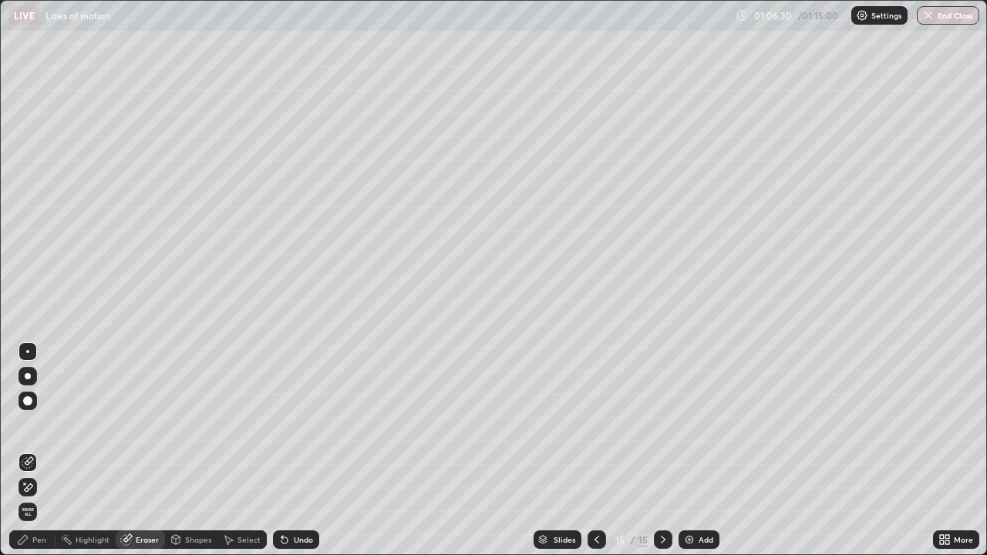
click at [52, 498] on div "Pen" at bounding box center [32, 540] width 46 height 19
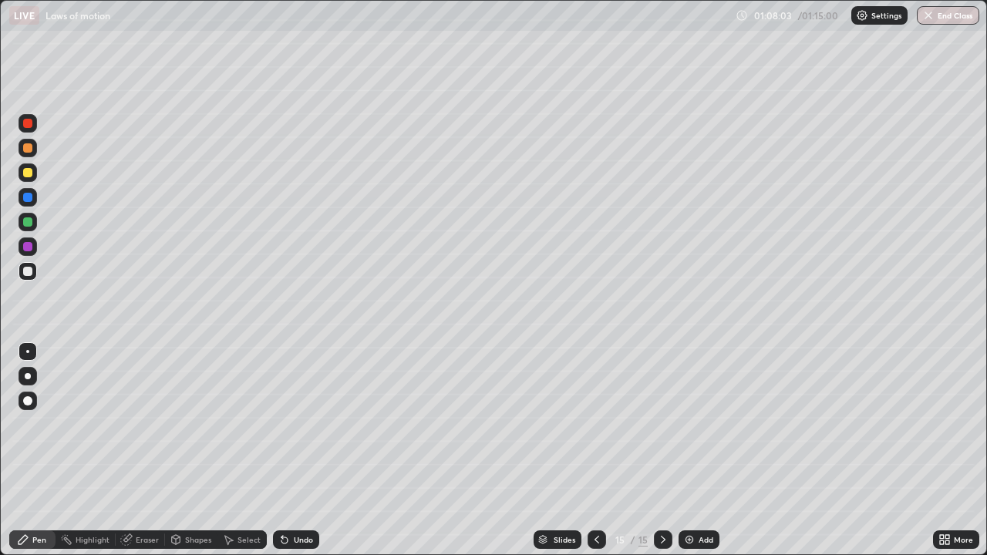
click at [690, 498] on img at bounding box center [689, 540] width 12 height 12
click at [595, 498] on icon at bounding box center [597, 540] width 5 height 8
click at [659, 498] on div at bounding box center [663, 540] width 19 height 19
click at [957, 17] on button "End Class" at bounding box center [949, 15] width 61 height 19
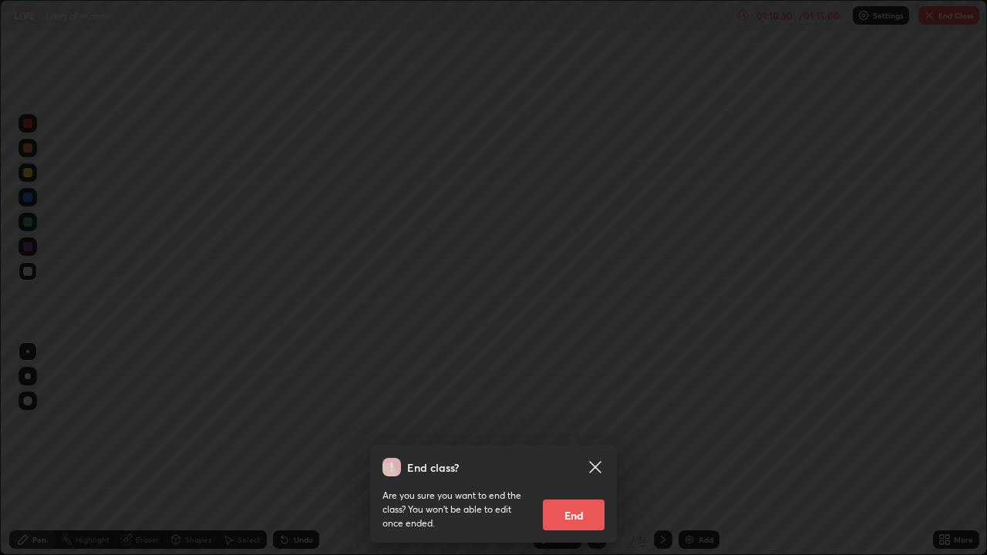
click at [589, 498] on button "End" at bounding box center [574, 515] width 62 height 31
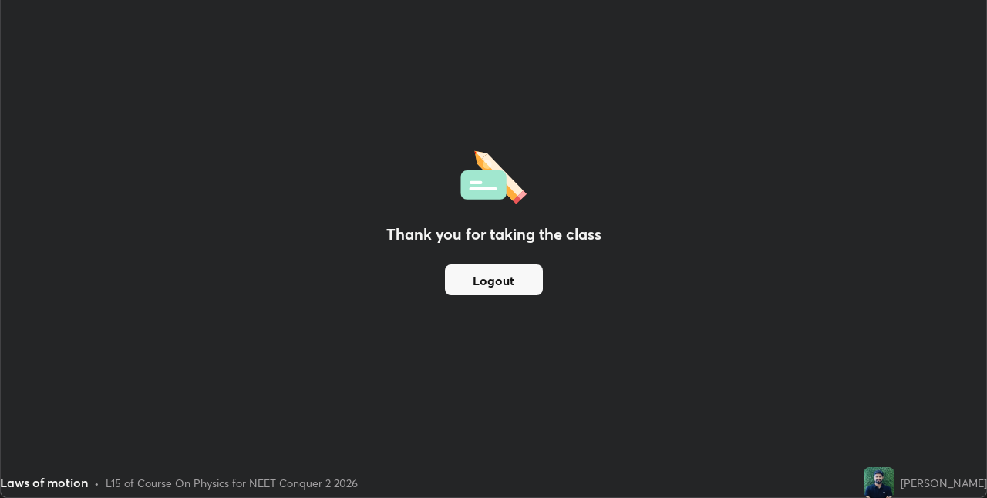
scroll to position [76637, 76148]
